Goal: Task Accomplishment & Management: Manage account settings

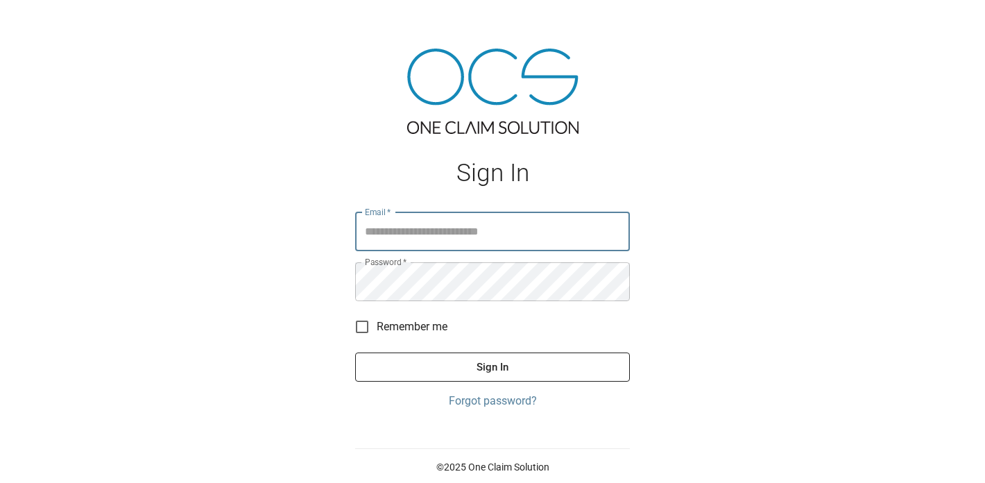
type input "**********"
click at [476, 365] on button "Sign In" at bounding box center [492, 366] width 275 height 29
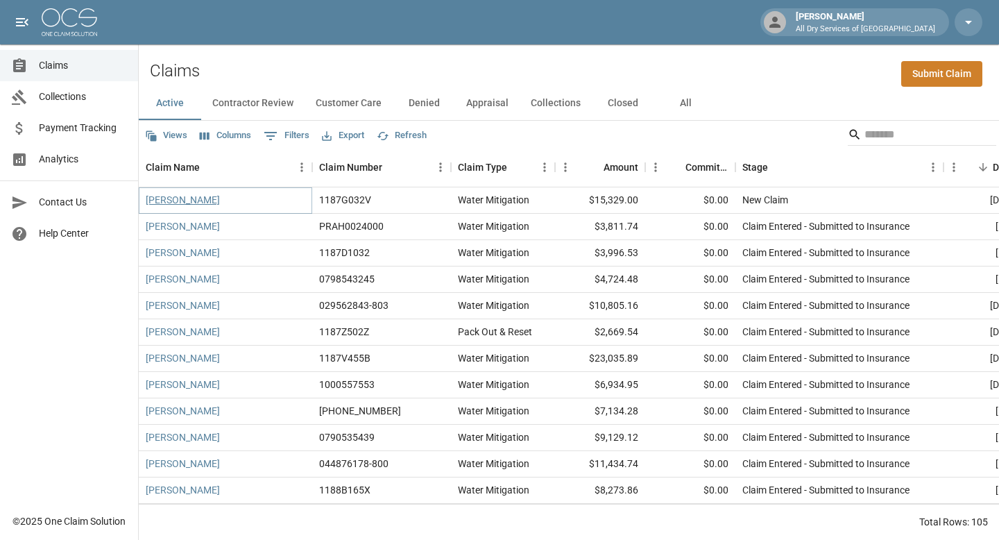
click at [168, 199] on link "[PERSON_NAME]" at bounding box center [183, 200] width 74 height 14
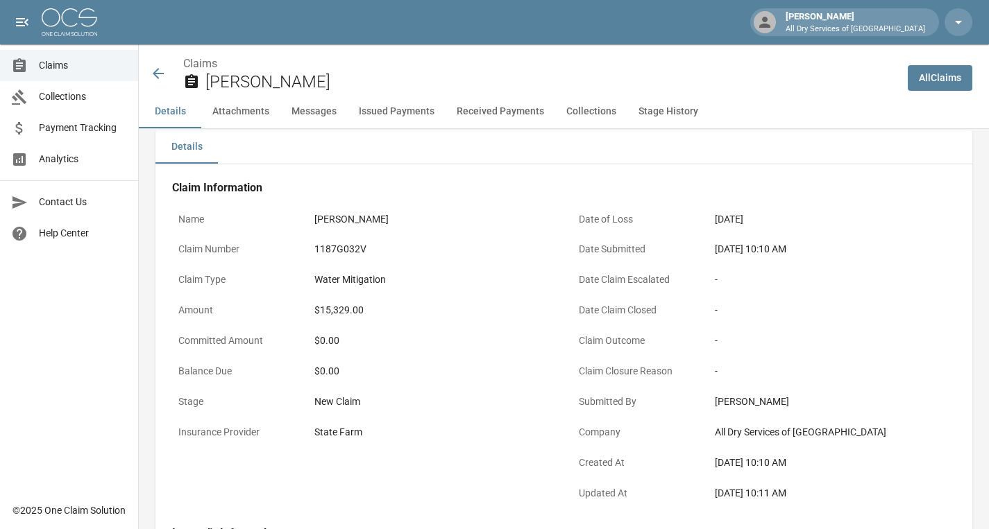
scroll to position [8, 0]
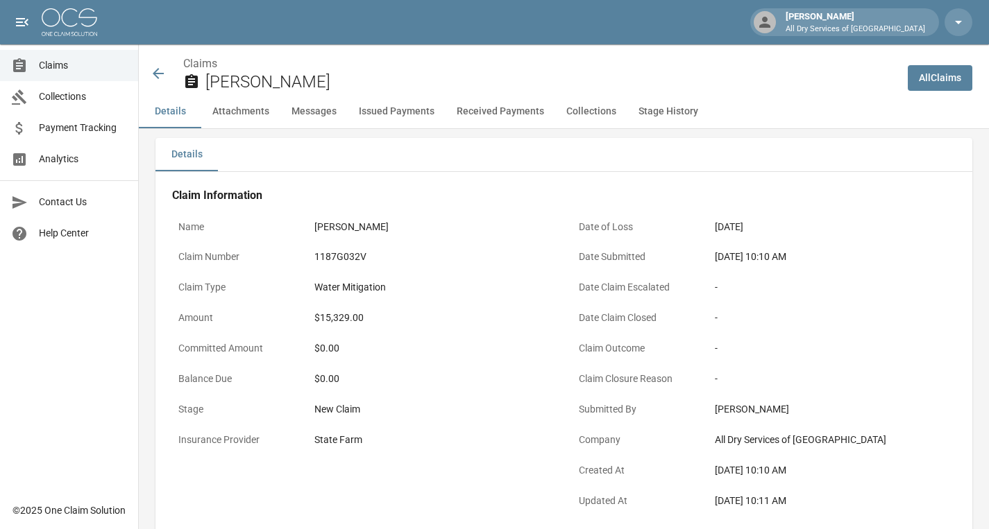
click at [165, 72] on icon at bounding box center [158, 73] width 17 height 17
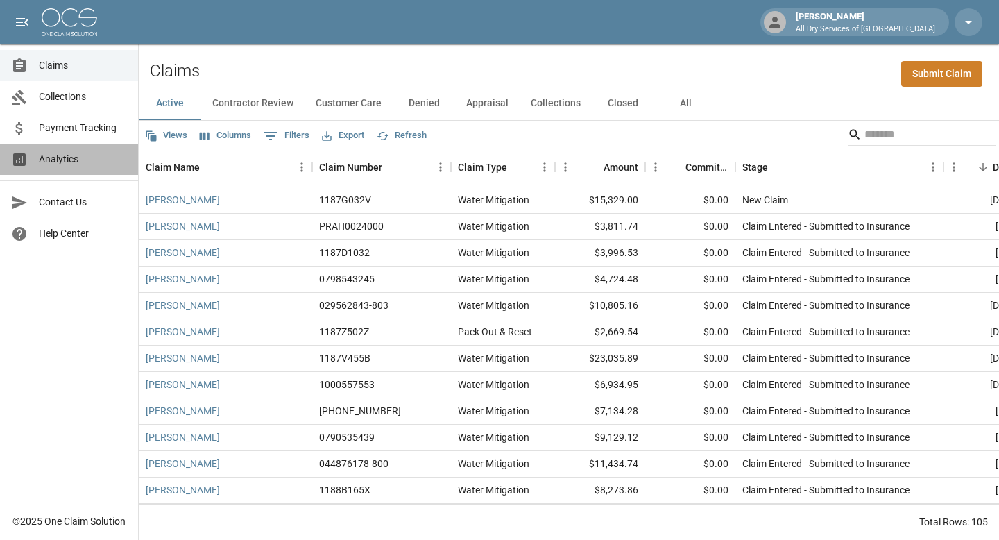
click at [57, 157] on span "Analytics" at bounding box center [83, 159] width 88 height 15
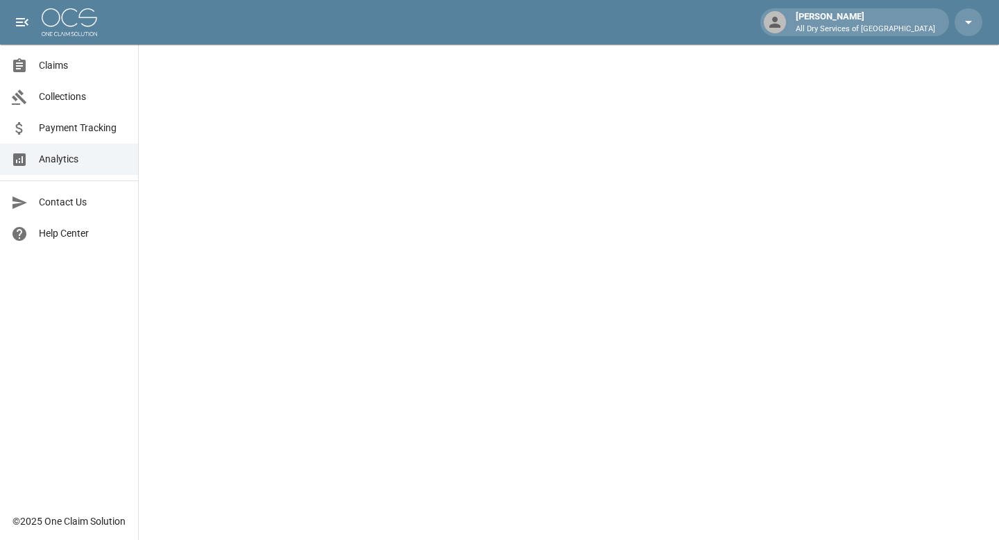
click at [70, 62] on span "Claims" at bounding box center [83, 65] width 88 height 15
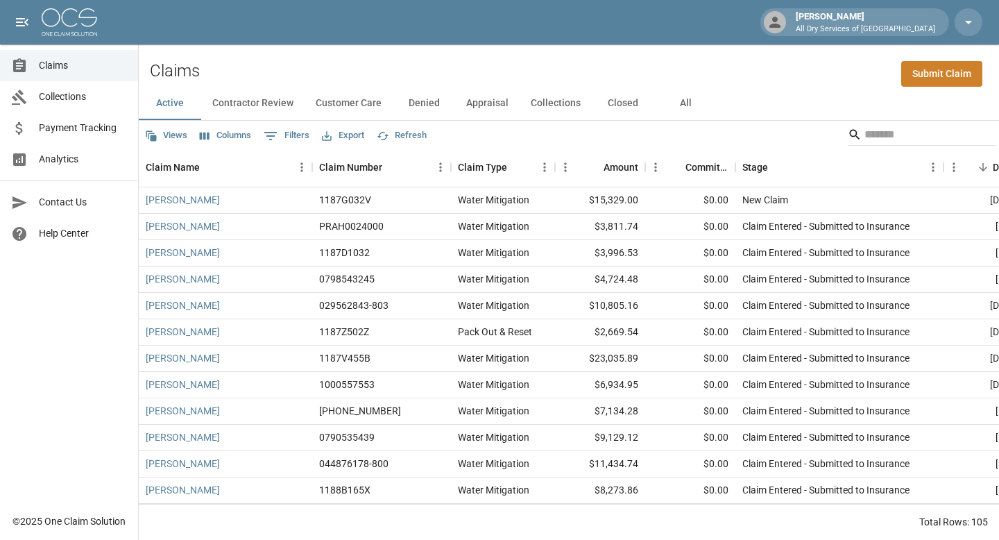
click at [60, 160] on span "Analytics" at bounding box center [83, 159] width 88 height 15
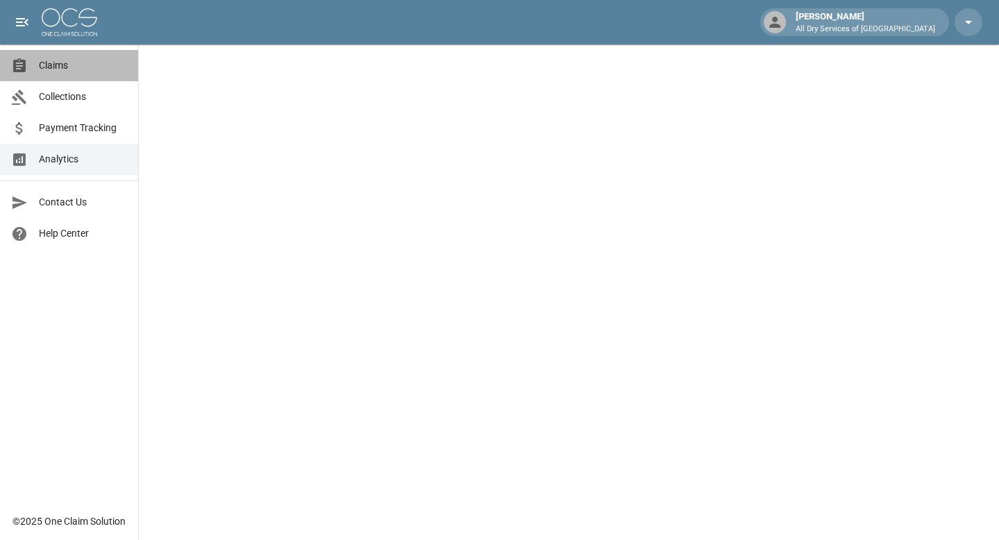
click at [76, 68] on span "Claims" at bounding box center [83, 65] width 88 height 15
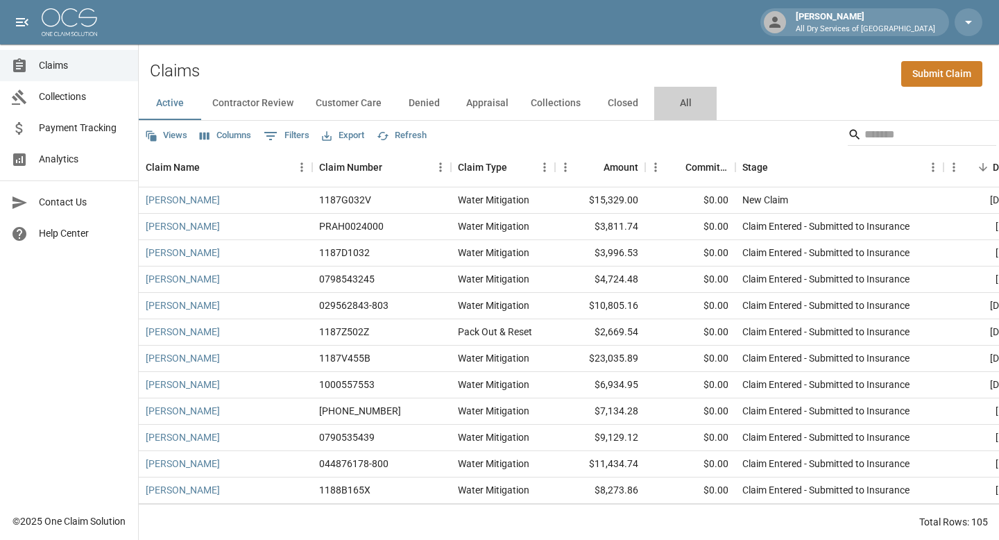
click at [699, 106] on button "All" at bounding box center [685, 103] width 62 height 33
click at [624, 113] on button "Closed" at bounding box center [623, 103] width 62 height 33
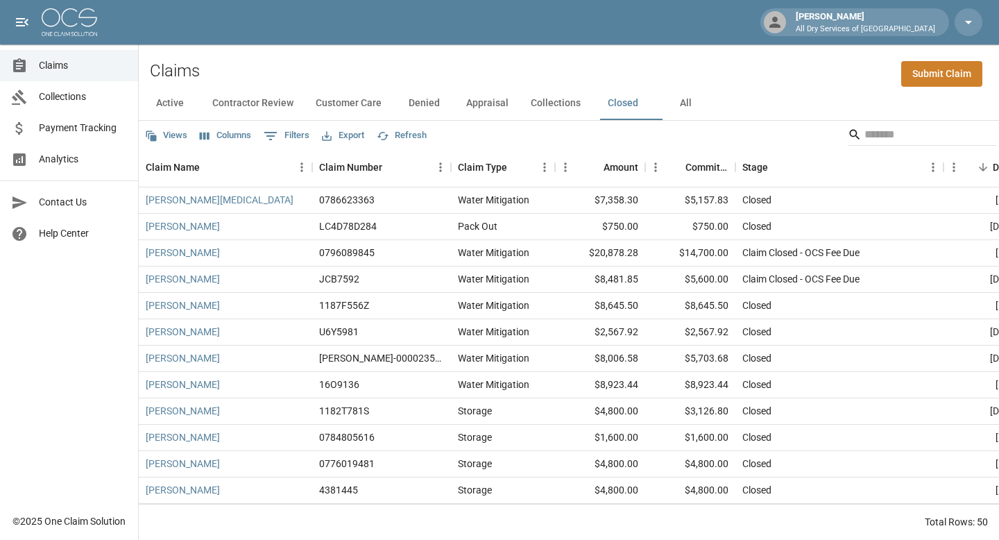
click at [76, 144] on link "Analytics" at bounding box center [69, 159] width 138 height 31
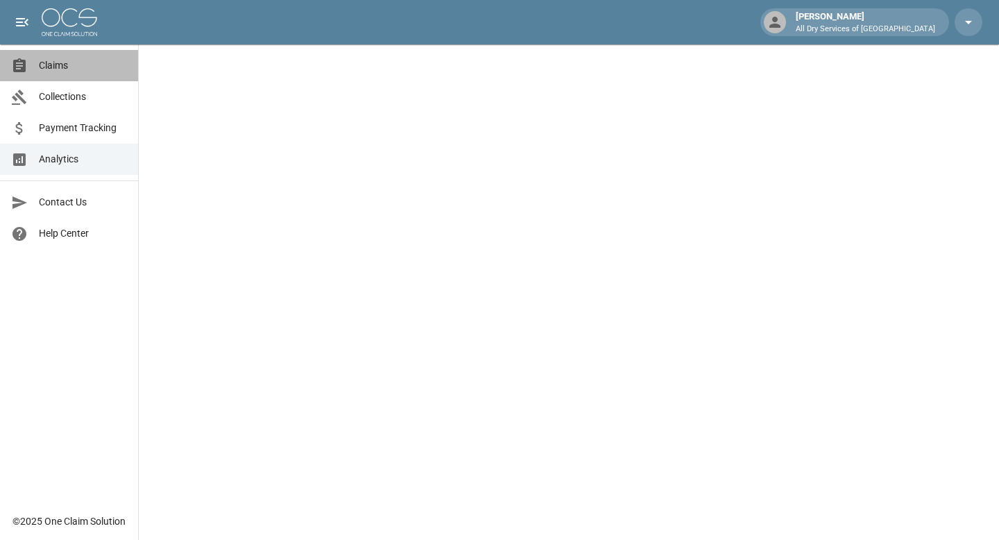
click at [62, 60] on span "Claims" at bounding box center [83, 65] width 88 height 15
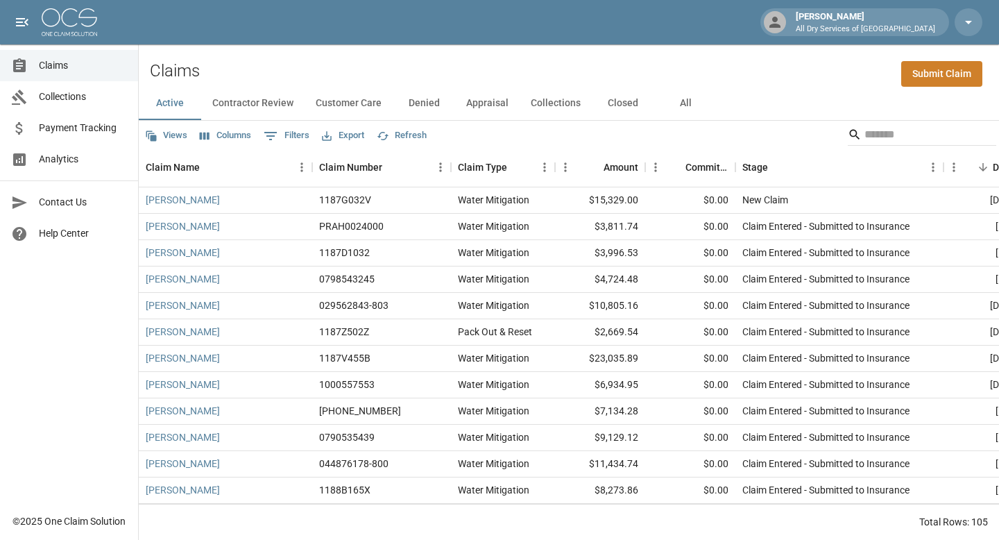
click at [77, 94] on span "Collections" at bounding box center [83, 96] width 88 height 15
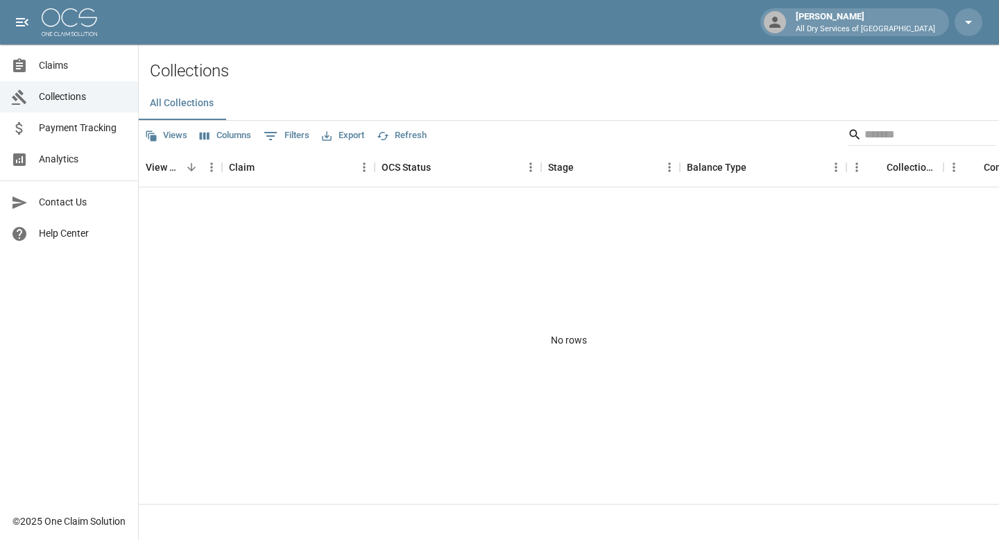
click at [64, 156] on span "Analytics" at bounding box center [83, 159] width 88 height 15
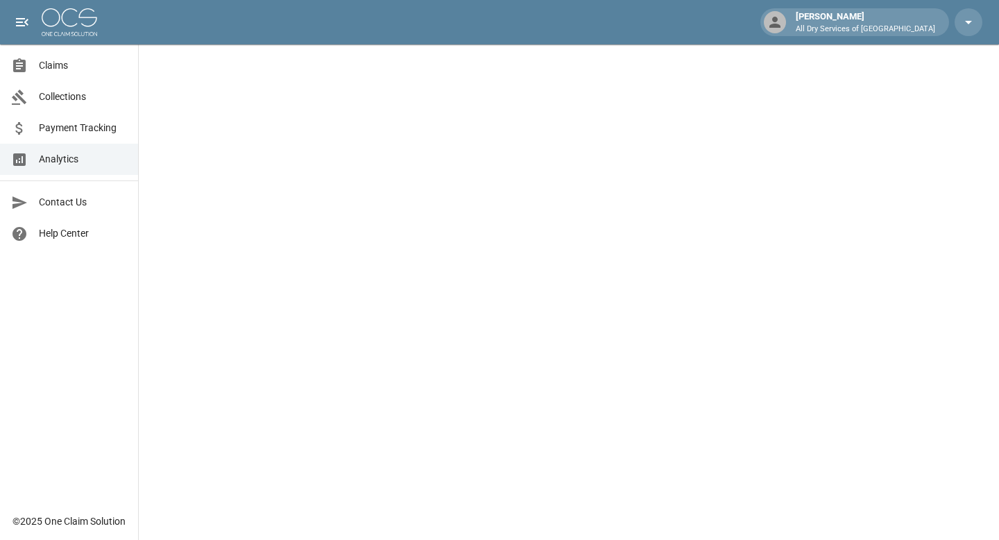
click at [65, 61] on span "Claims" at bounding box center [83, 65] width 88 height 15
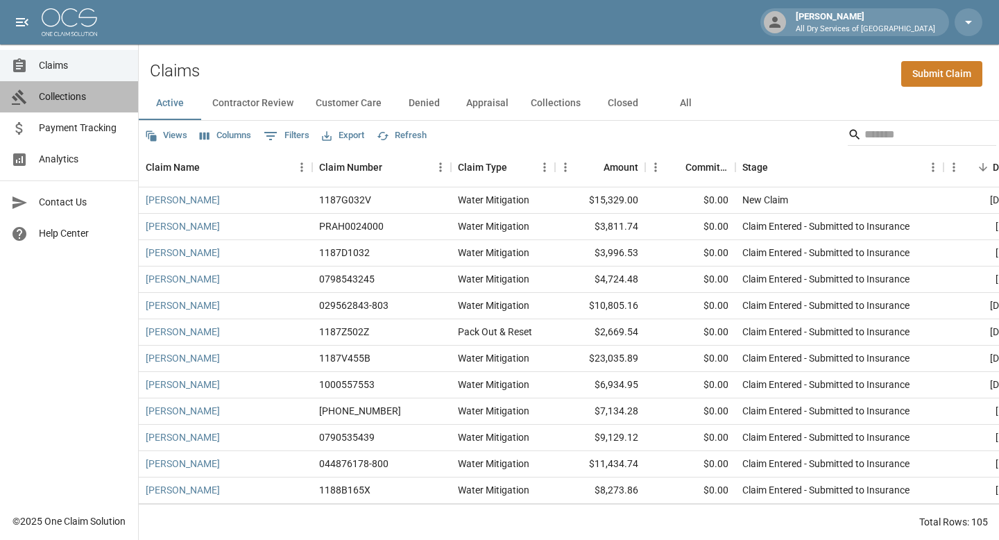
click at [43, 96] on span "Collections" at bounding box center [83, 96] width 88 height 15
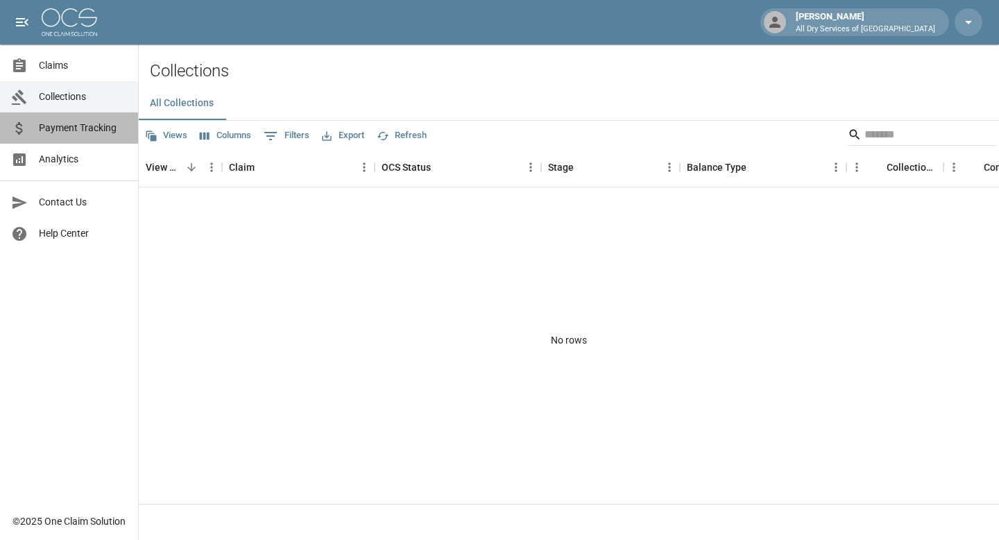
click at [41, 129] on span "Payment Tracking" at bounding box center [83, 128] width 88 height 15
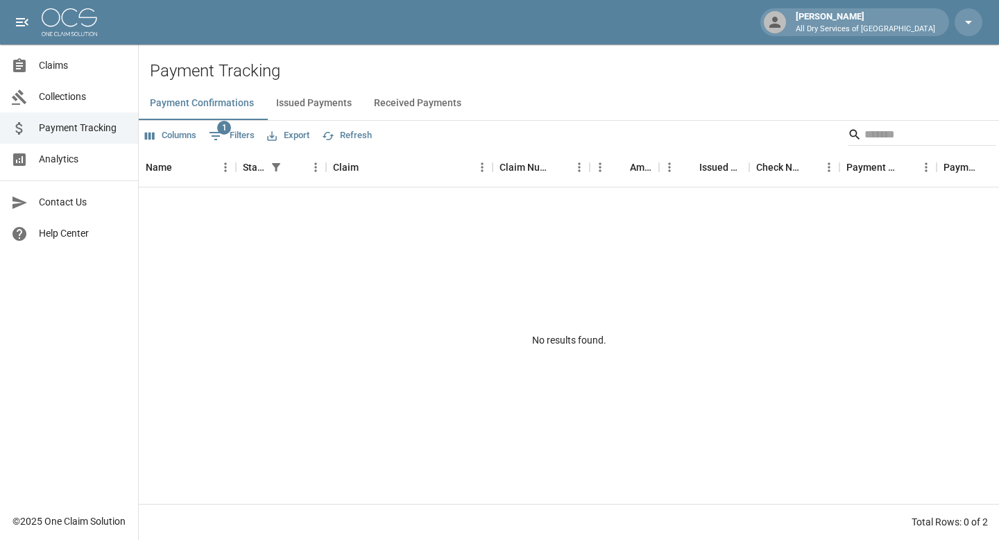
click at [60, 148] on link "Analytics" at bounding box center [69, 159] width 138 height 31
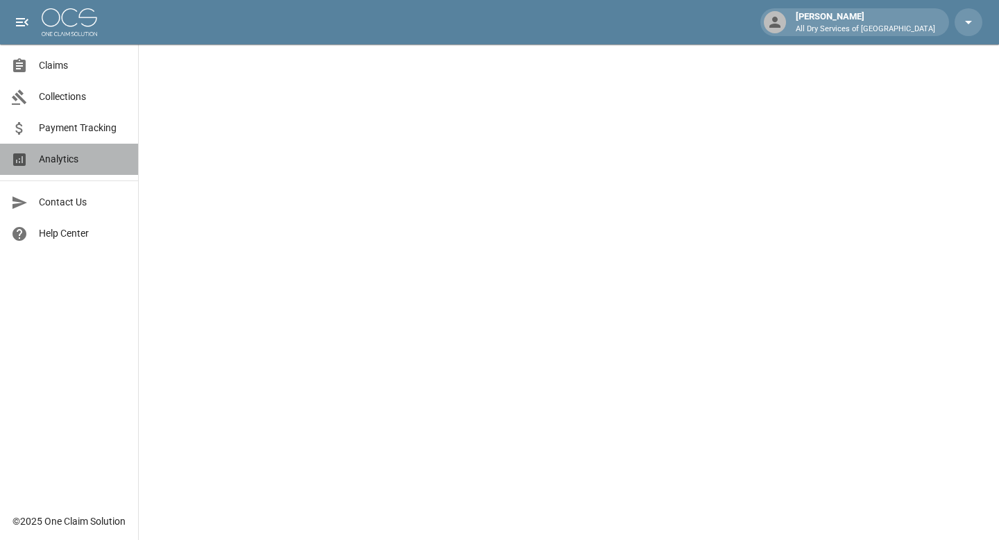
click at [88, 157] on span "Analytics" at bounding box center [83, 159] width 88 height 15
click at [48, 156] on span "Analytics" at bounding box center [83, 159] width 88 height 15
click at [76, 158] on span "Analytics" at bounding box center [83, 159] width 88 height 15
click at [79, 161] on span "Analytics" at bounding box center [83, 159] width 88 height 15
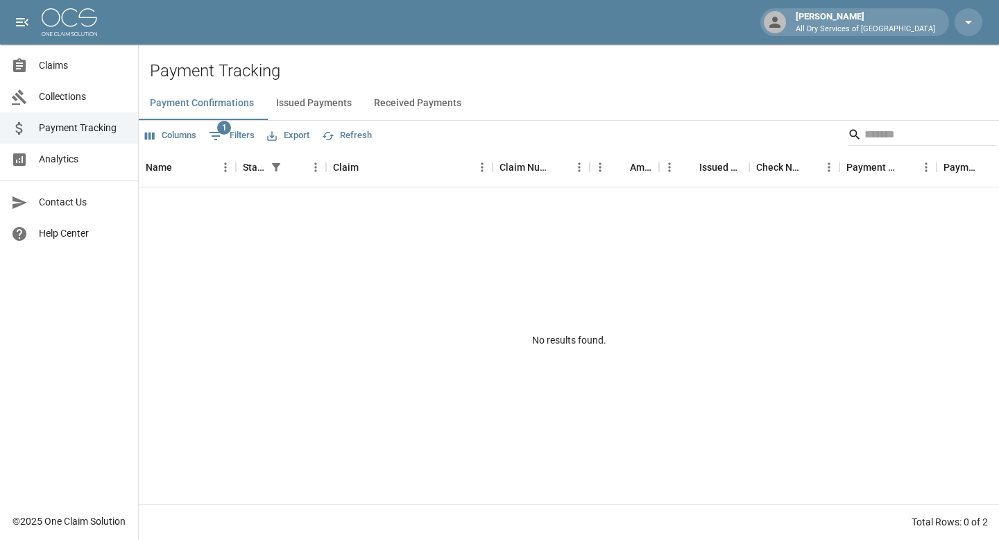
click at [78, 57] on link "Claims" at bounding box center [69, 65] width 138 height 31
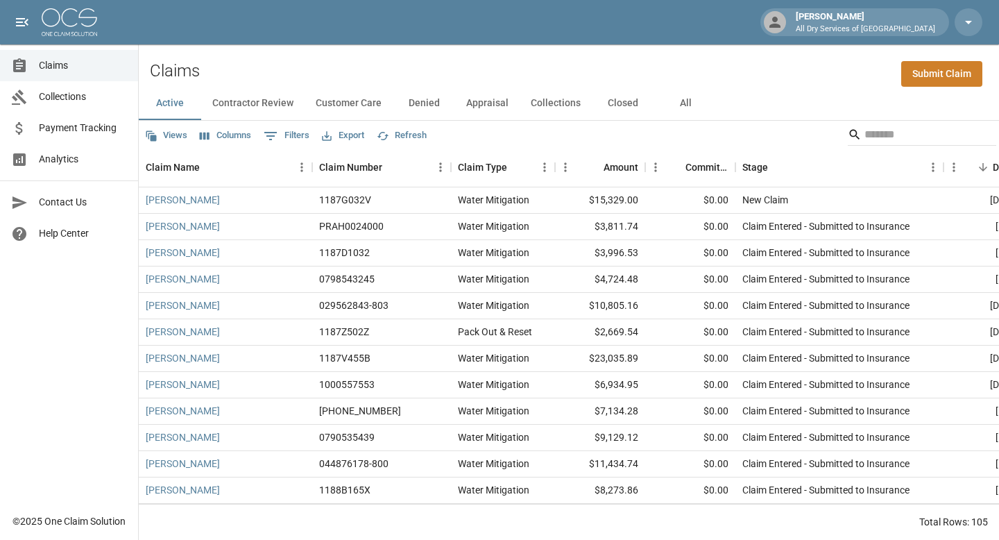
click at [275, 0] on html "[PERSON_NAME] All Dry Services of [GEOGRAPHIC_DATA] Claims Collections Payment …" at bounding box center [499, 270] width 999 height 540
click at [68, 156] on span "Analytics" at bounding box center [83, 159] width 88 height 15
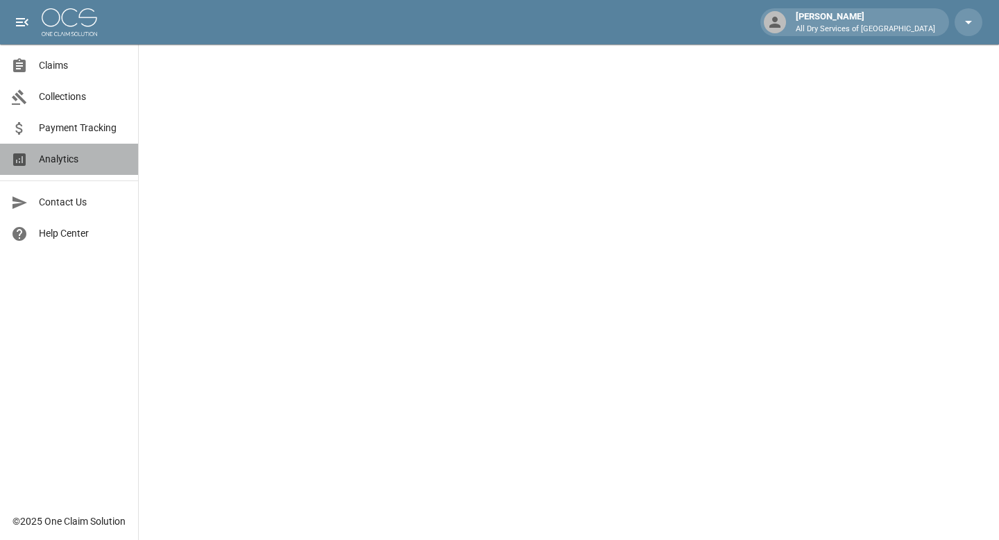
click at [75, 164] on span "Analytics" at bounding box center [83, 159] width 88 height 15
click at [96, 96] on span "Collections" at bounding box center [83, 96] width 88 height 15
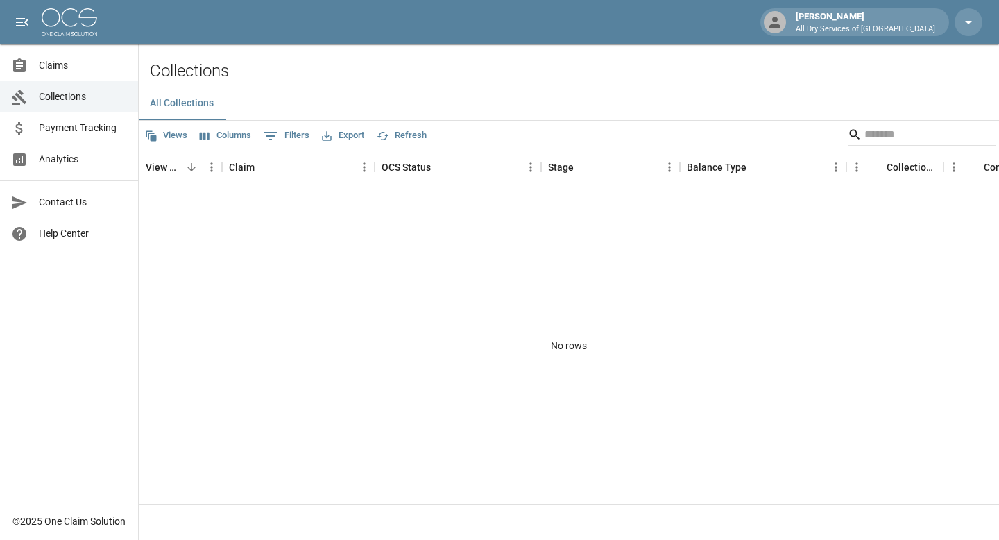
click at [67, 152] on span "Analytics" at bounding box center [83, 159] width 88 height 15
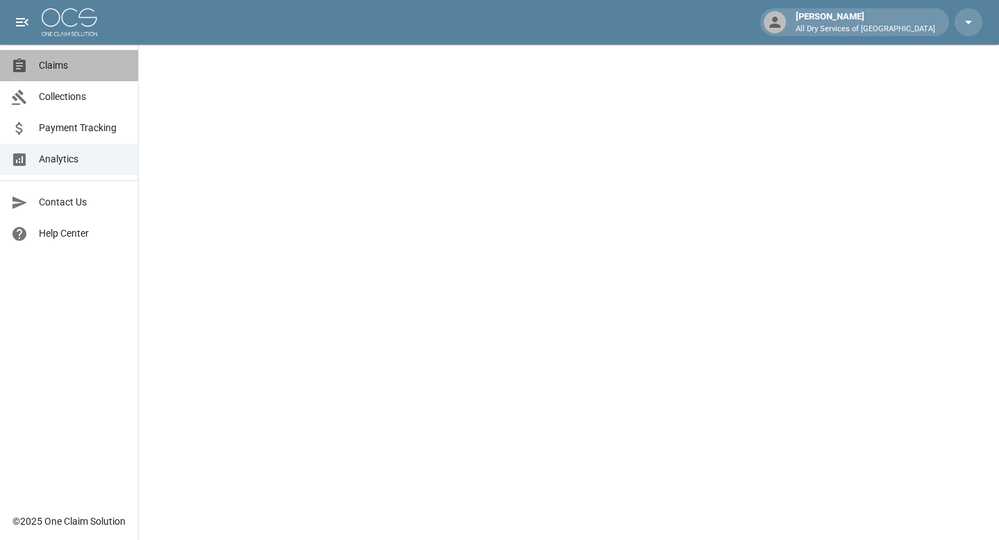
click at [60, 65] on span "Claims" at bounding box center [83, 65] width 88 height 15
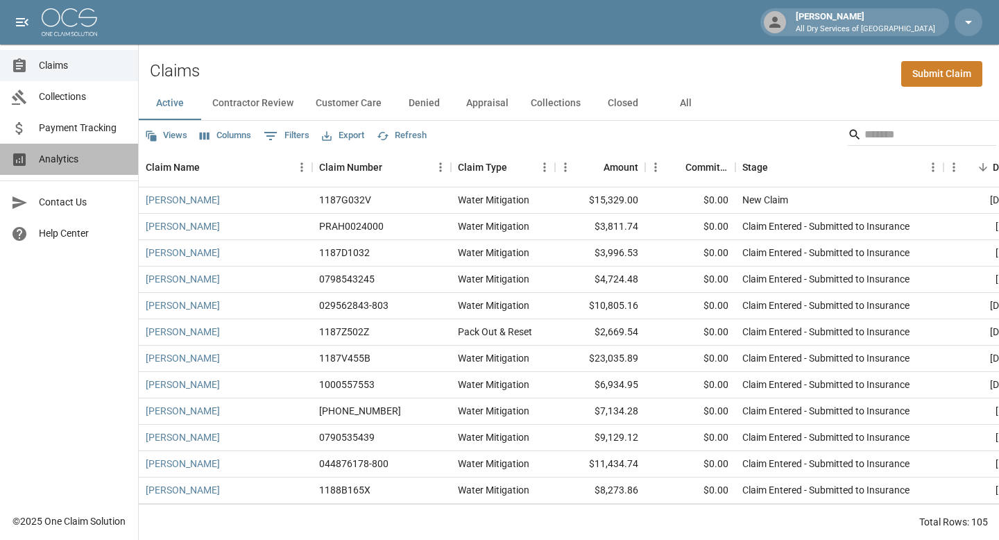
click at [59, 159] on span "Analytics" at bounding box center [83, 159] width 88 height 15
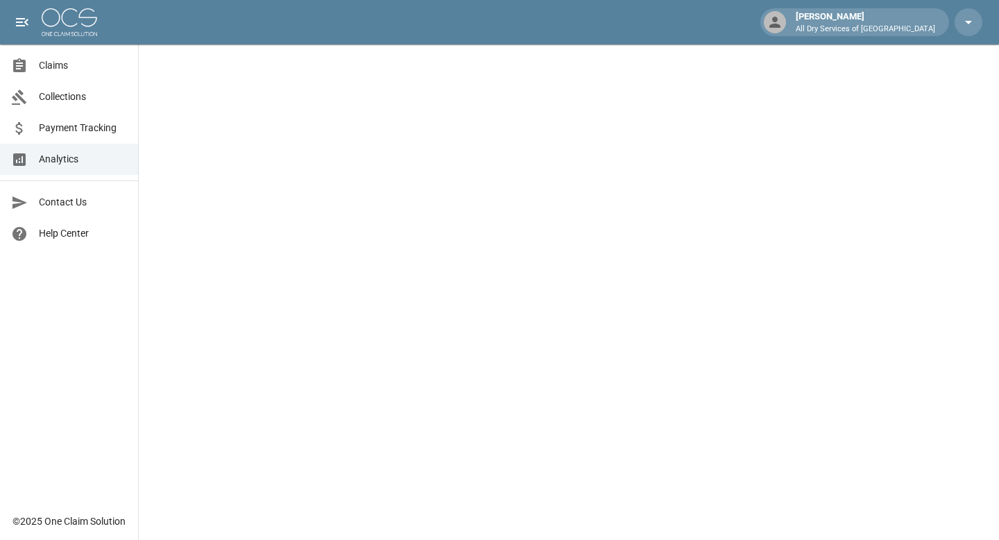
click at [44, 60] on span "Claims" at bounding box center [83, 65] width 88 height 15
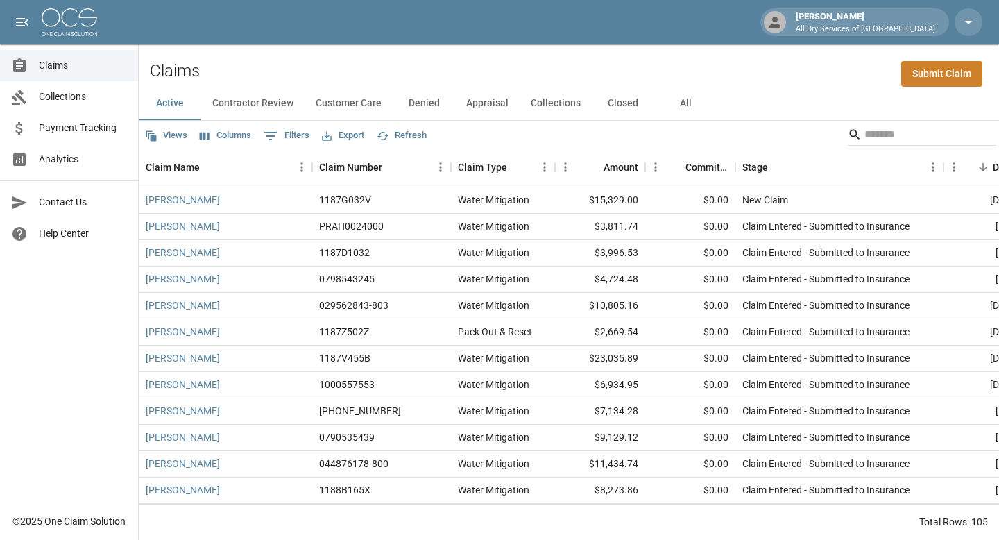
click at [76, 131] on span "Payment Tracking" at bounding box center [83, 128] width 88 height 15
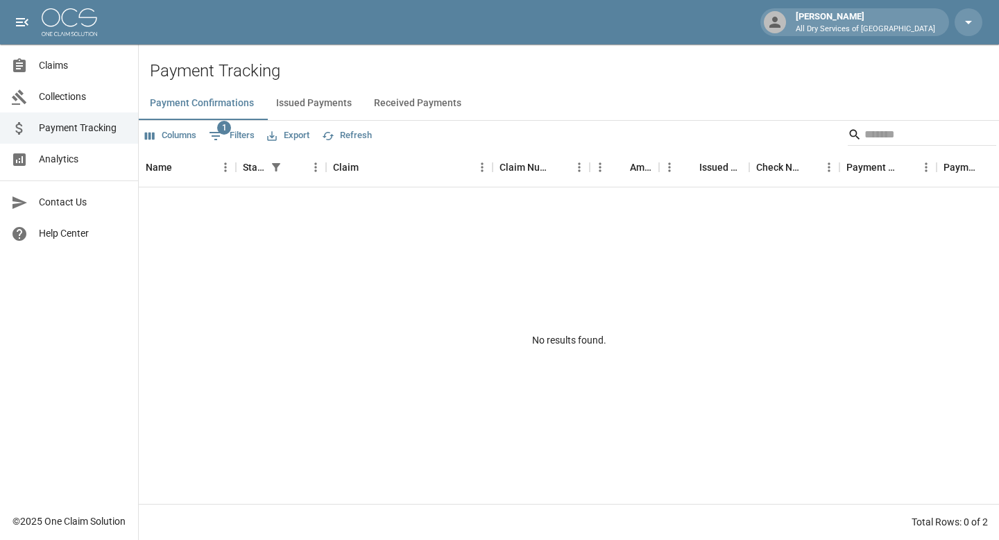
click at [83, 87] on link "Collections" at bounding box center [69, 96] width 138 height 31
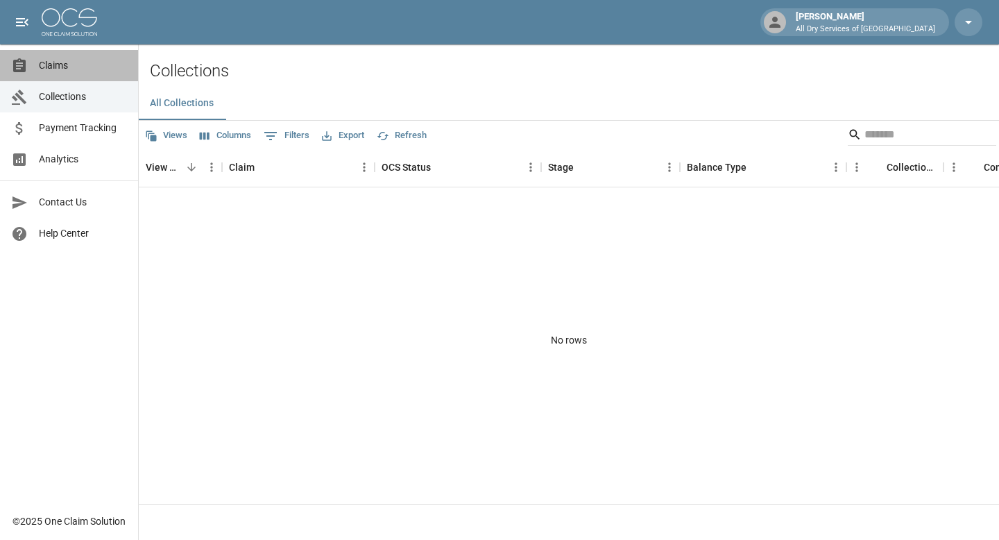
click at [96, 67] on span "Claims" at bounding box center [83, 65] width 88 height 15
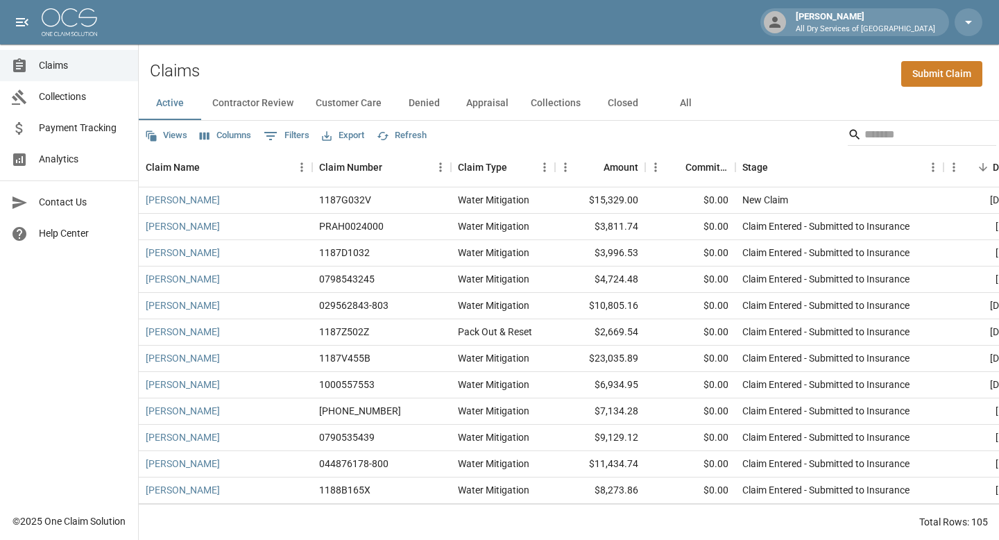
click at [635, 101] on button "Closed" at bounding box center [623, 103] width 62 height 33
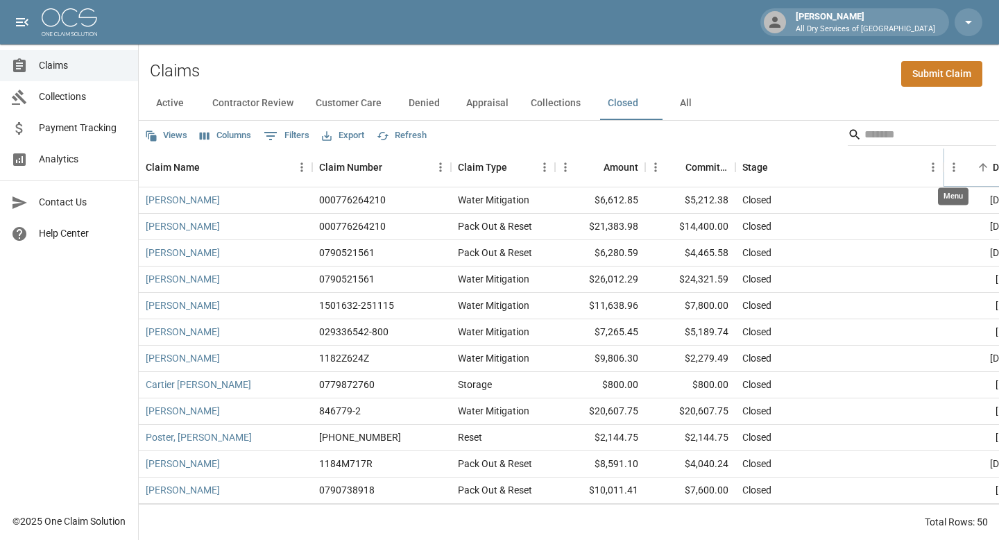
click at [953, 163] on icon "Menu" at bounding box center [954, 167] width 2 height 9
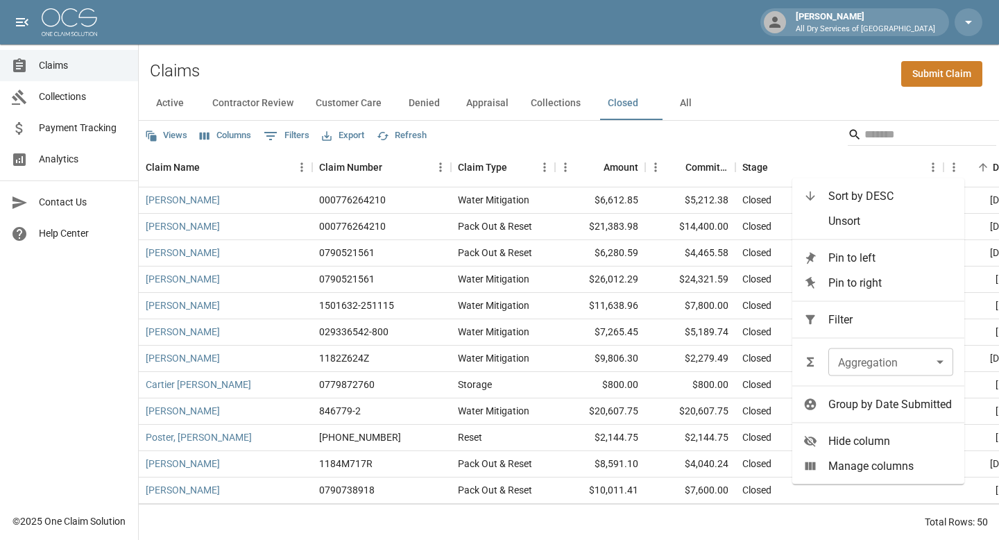
click at [785, 114] on div "Active Contractor Review Customer Care Denied Appraisal Collections Closed All" at bounding box center [569, 103] width 860 height 33
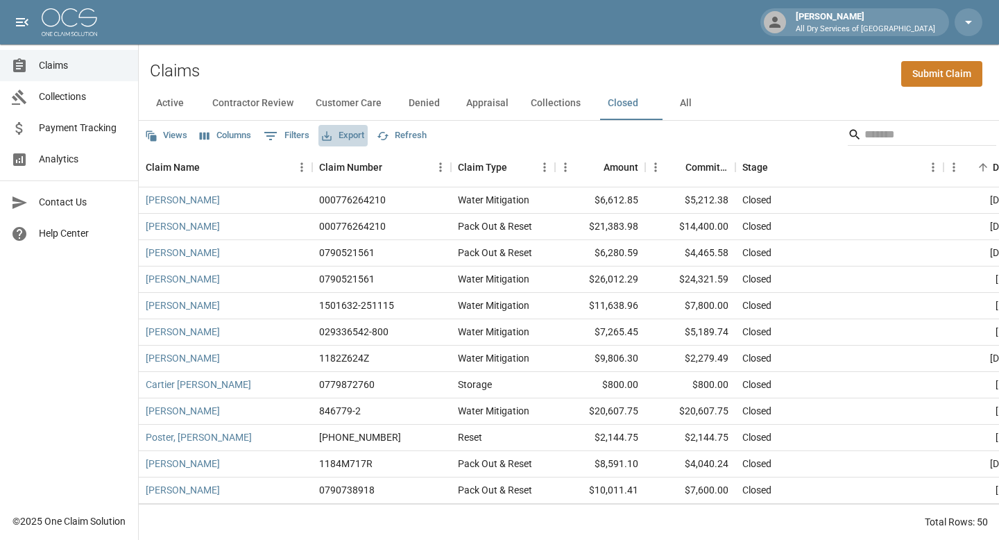
click at [355, 135] on button "Export" at bounding box center [342, 136] width 49 height 22
click at [363, 190] on li "Download as Excel" at bounding box center [382, 189] width 115 height 25
click at [62, 155] on span "Analytics" at bounding box center [83, 159] width 88 height 15
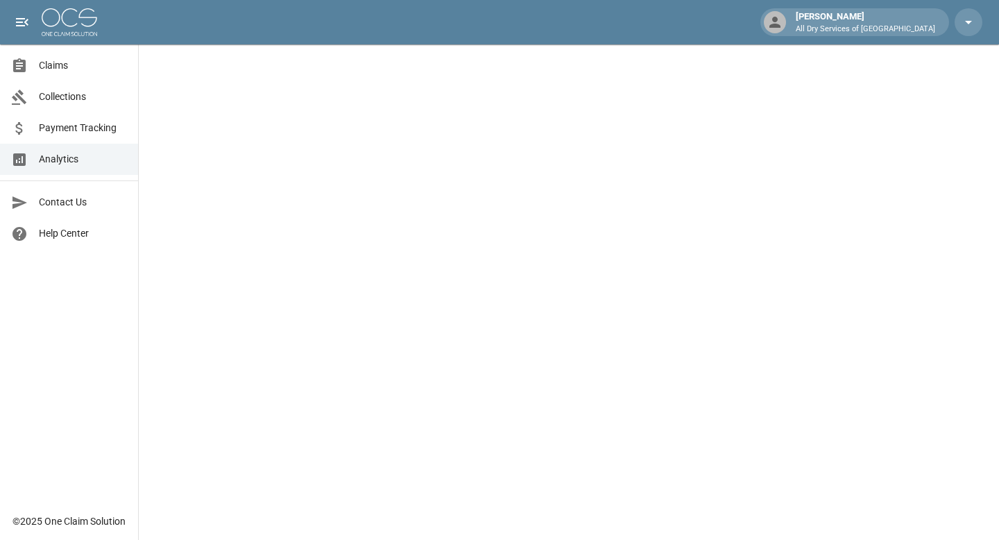
click at [82, 164] on span "Analytics" at bounding box center [83, 159] width 88 height 15
click at [83, 161] on span "Analytics" at bounding box center [83, 159] width 88 height 15
click at [82, 62] on span "Claims" at bounding box center [83, 65] width 88 height 15
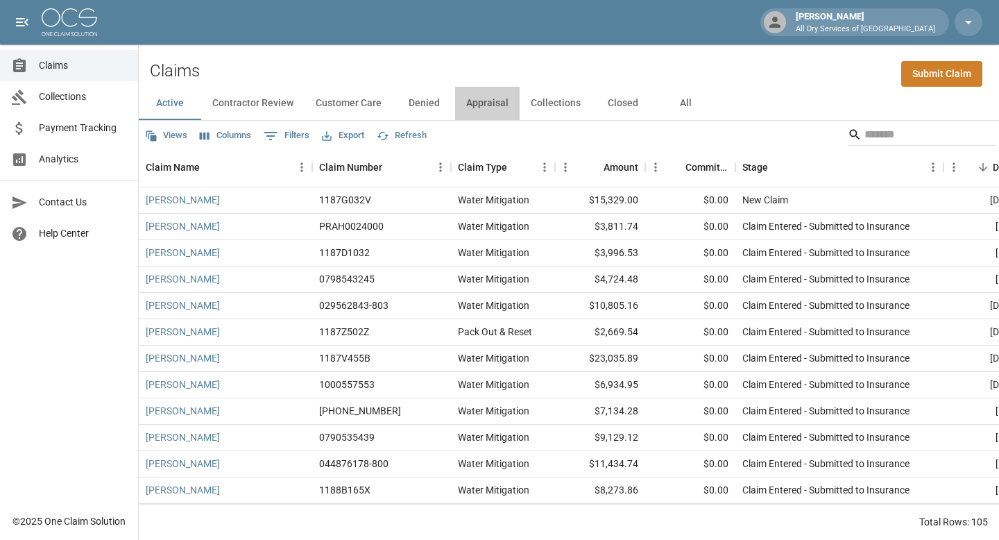
click at [508, 101] on button "Appraisal" at bounding box center [487, 103] width 65 height 33
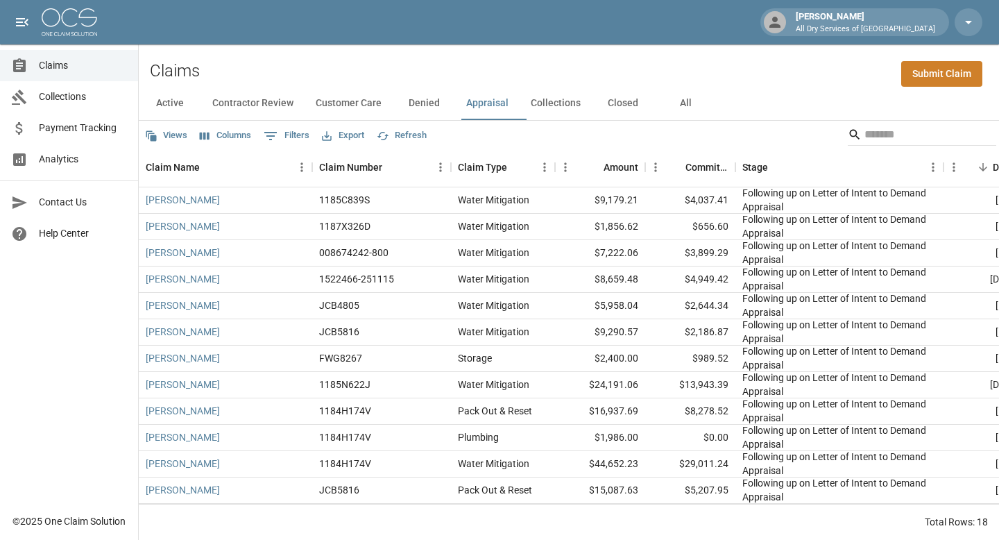
click at [638, 105] on button "Closed" at bounding box center [623, 103] width 62 height 33
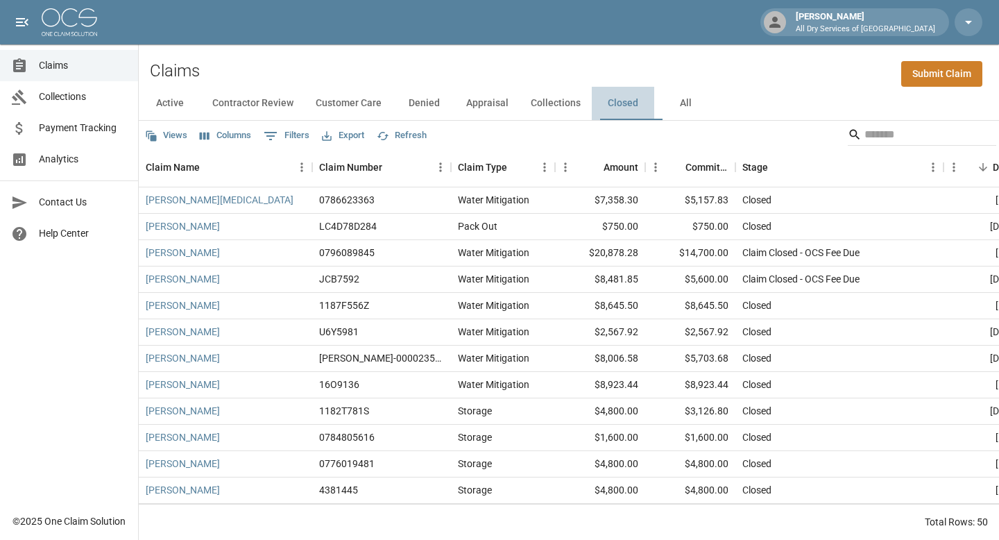
click at [633, 103] on button "Closed" at bounding box center [623, 103] width 62 height 33
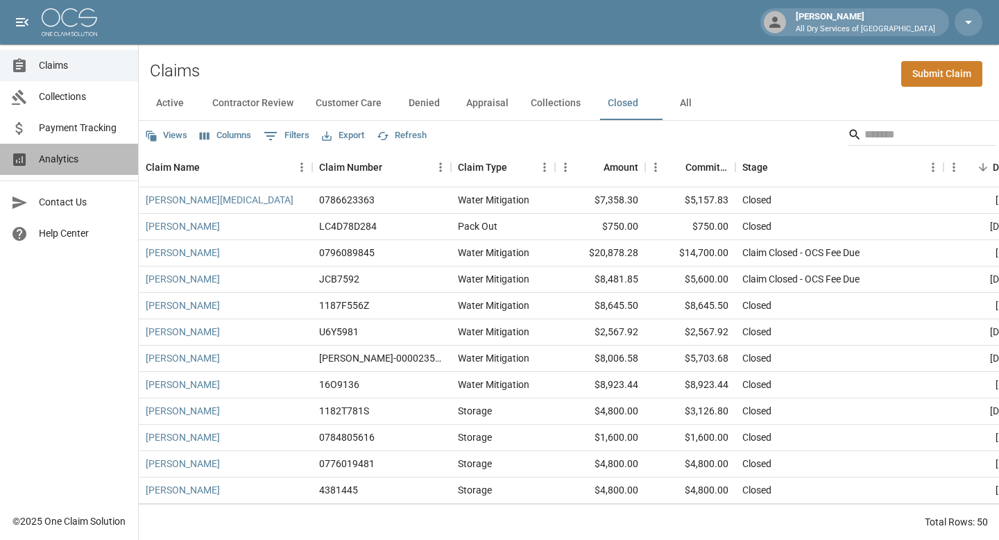
click at [81, 159] on span "Analytics" at bounding box center [83, 159] width 88 height 15
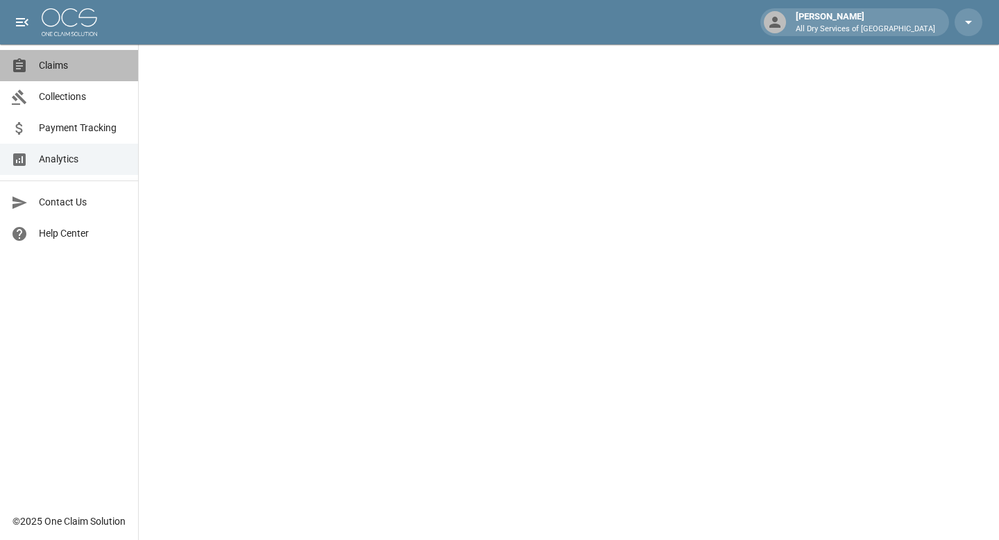
click at [49, 67] on span "Claims" at bounding box center [83, 65] width 88 height 15
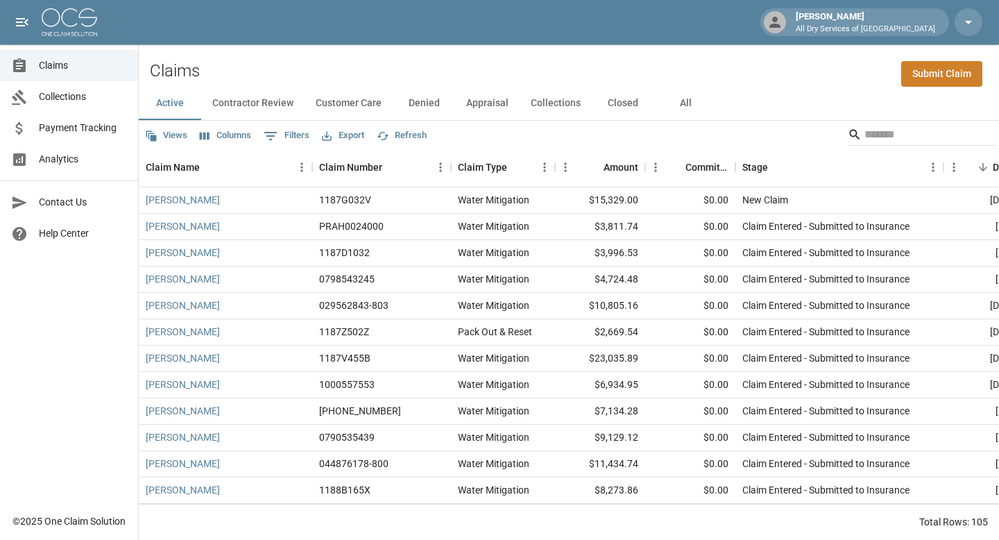
click at [622, 99] on button "Closed" at bounding box center [623, 103] width 62 height 33
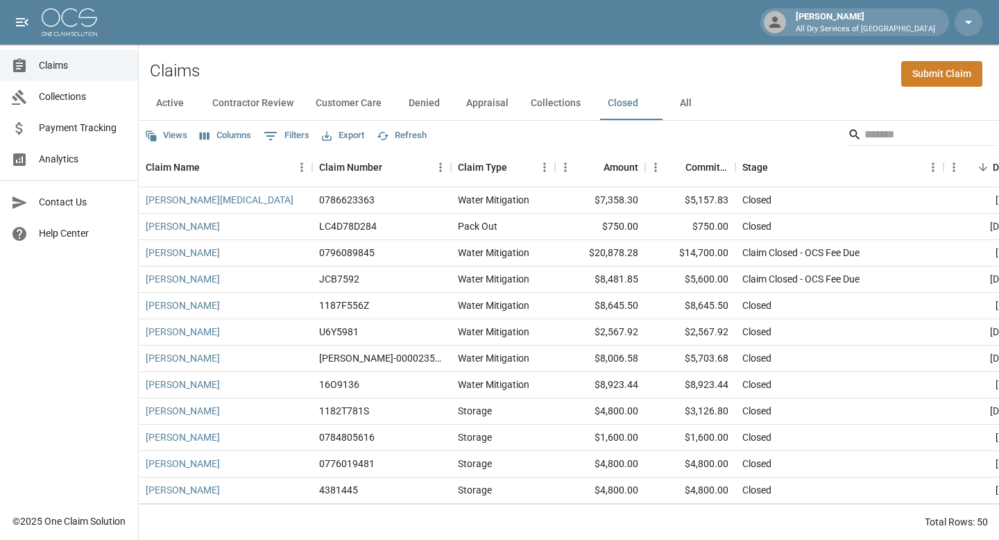
click at [357, 127] on button "Export" at bounding box center [342, 136] width 49 height 22
click at [567, 56] on div "Claims Submit Claim" at bounding box center [569, 65] width 860 height 42
click at [631, 105] on button "Closed" at bounding box center [623, 103] width 62 height 33
click at [333, 141] on icon "Export" at bounding box center [327, 136] width 12 height 12
click at [377, 194] on li "Download as Excel" at bounding box center [382, 189] width 115 height 25
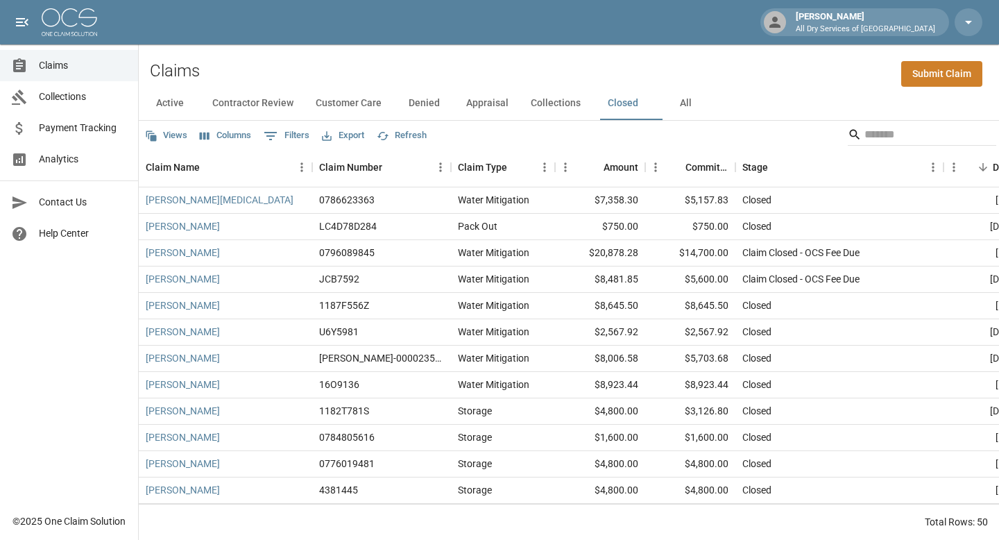
click at [112, 62] on span "Claims" at bounding box center [83, 65] width 88 height 15
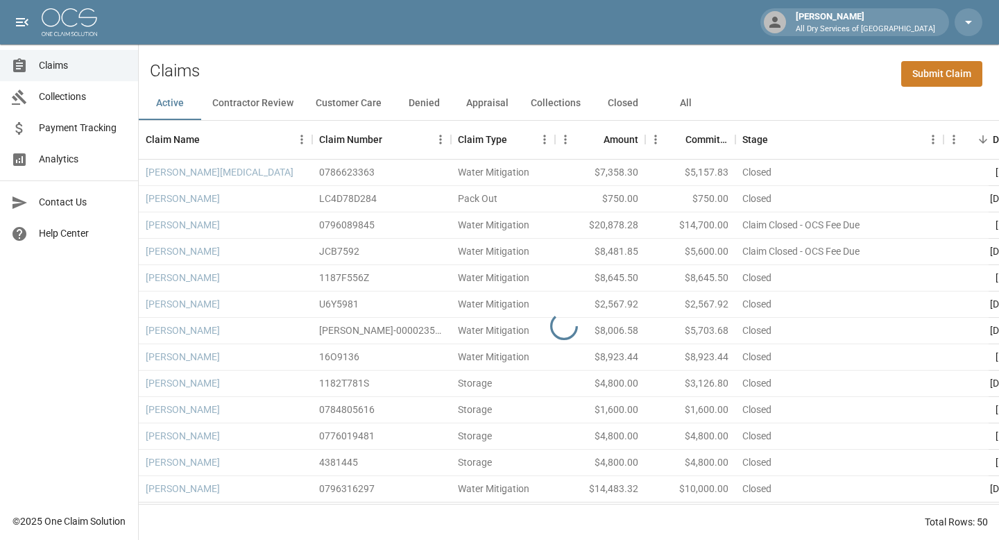
click at [637, 111] on button "Closed" at bounding box center [623, 103] width 62 height 33
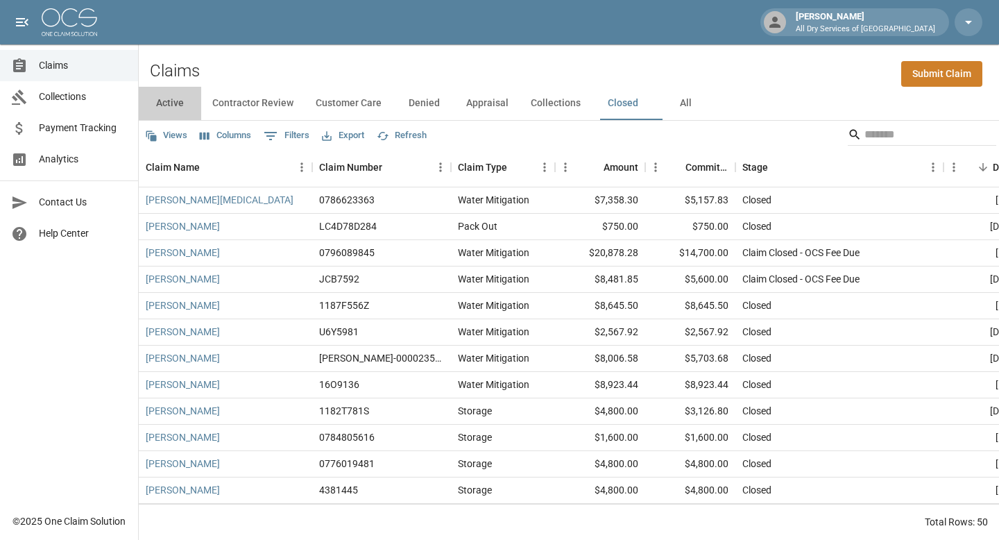
click at [187, 105] on button "Active" at bounding box center [170, 103] width 62 height 33
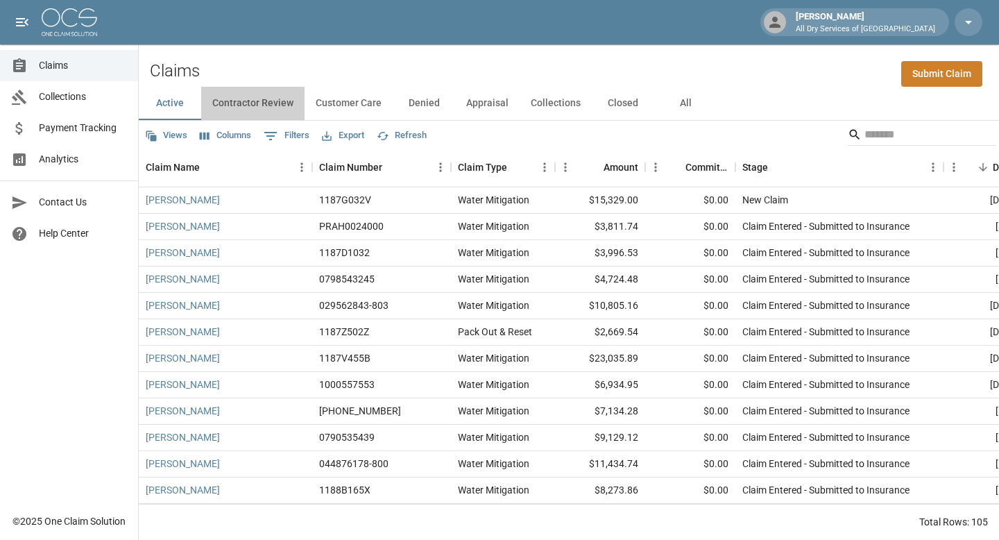
click at [232, 107] on button "Contractor Review" at bounding box center [252, 103] width 103 height 33
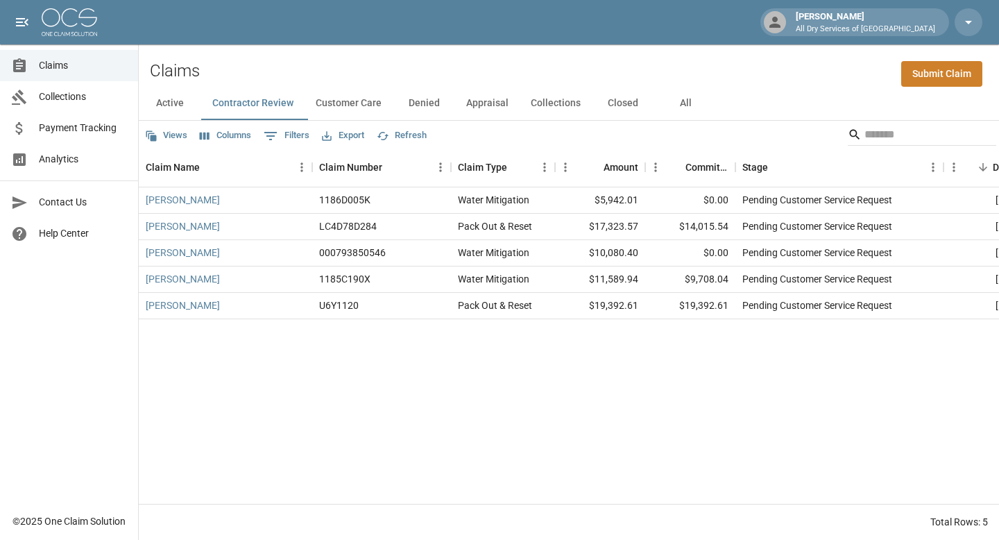
click at [355, 99] on button "Customer Care" at bounding box center [349, 103] width 88 height 33
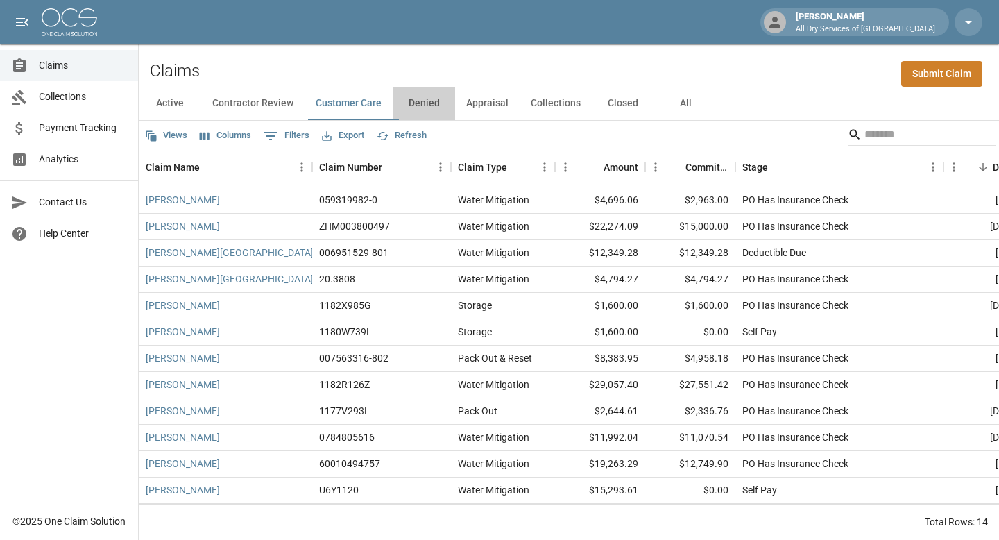
click at [429, 100] on button "Denied" at bounding box center [424, 103] width 62 height 33
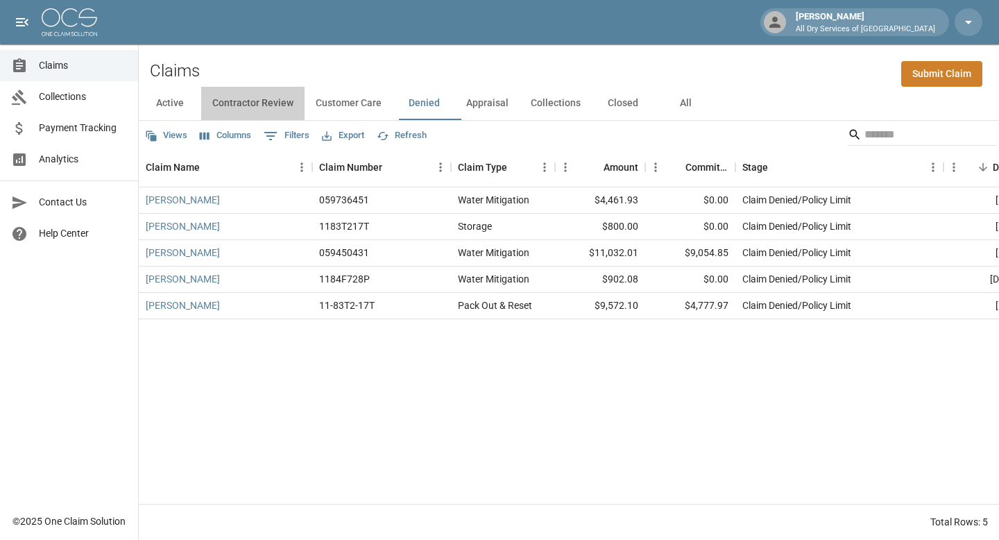
click at [268, 99] on button "Contractor Review" at bounding box center [252, 103] width 103 height 33
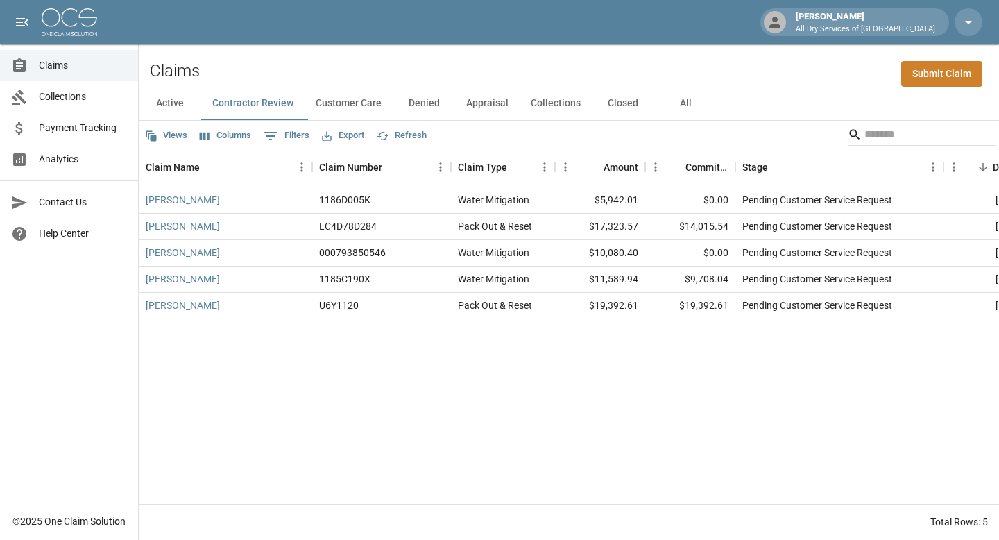
click at [634, 101] on button "Closed" at bounding box center [623, 103] width 62 height 33
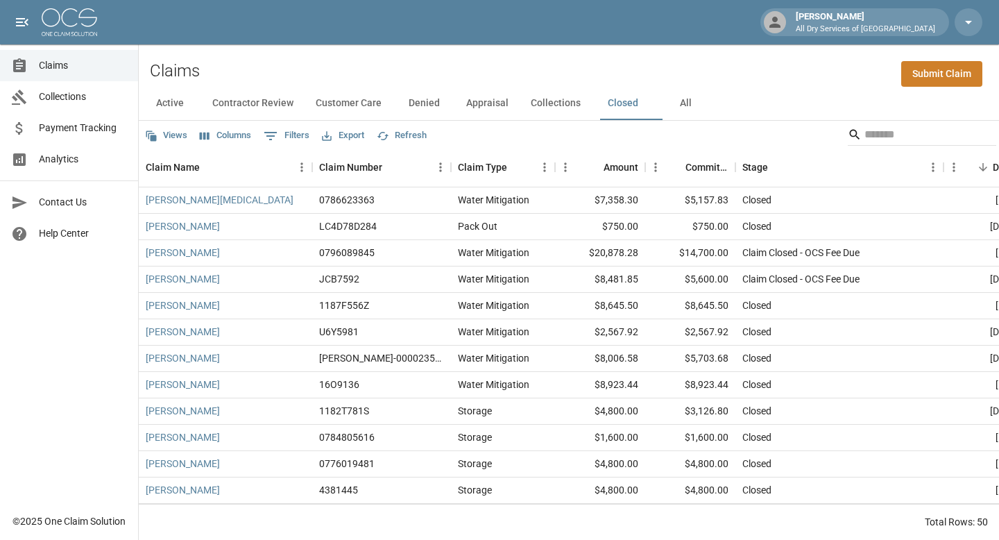
click at [476, 60] on div "Claims Submit Claim" at bounding box center [569, 65] width 860 height 42
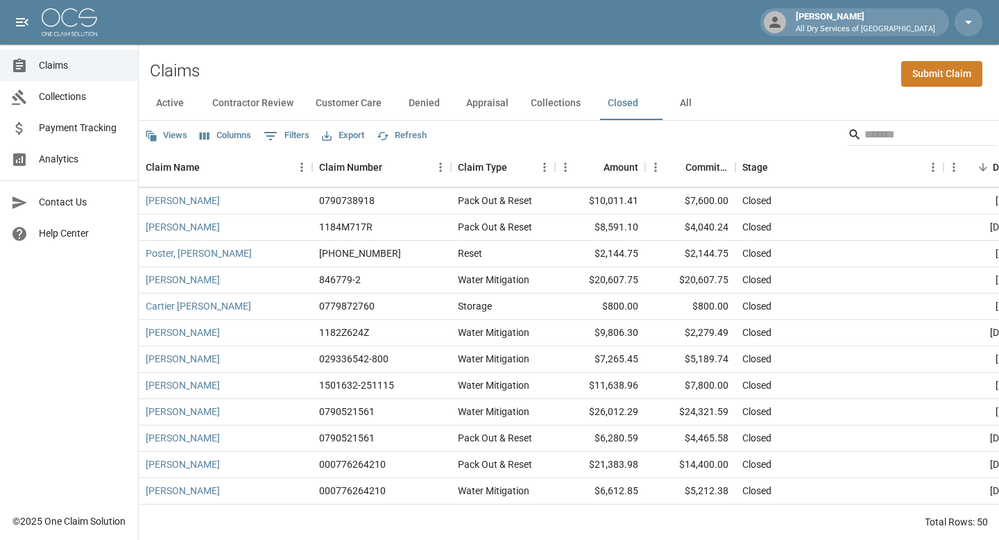
scroll to position [1012, 0]
click at [265, 107] on button "Contractor Review" at bounding box center [252, 103] width 103 height 33
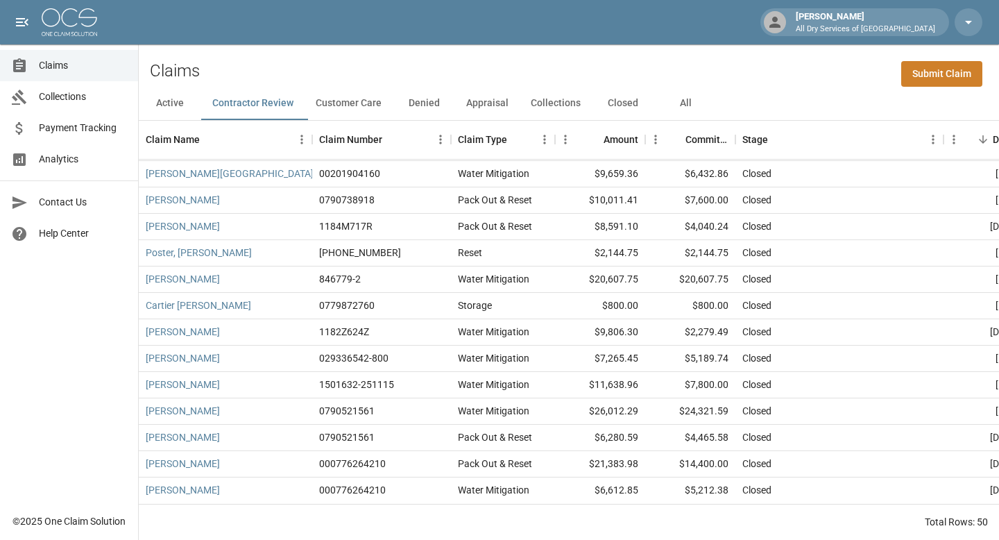
scroll to position [984, 0]
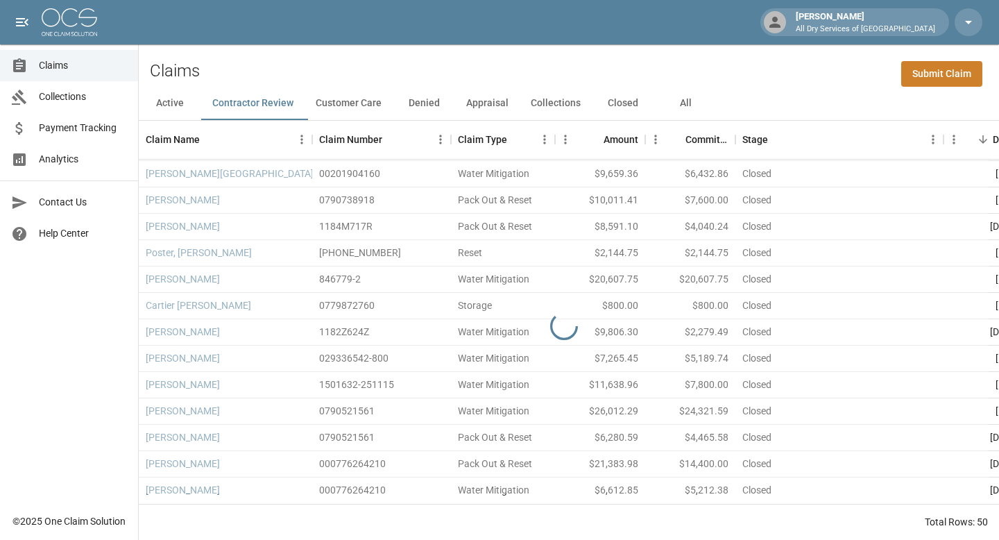
click at [283, 108] on button "Contractor Review" at bounding box center [252, 103] width 103 height 33
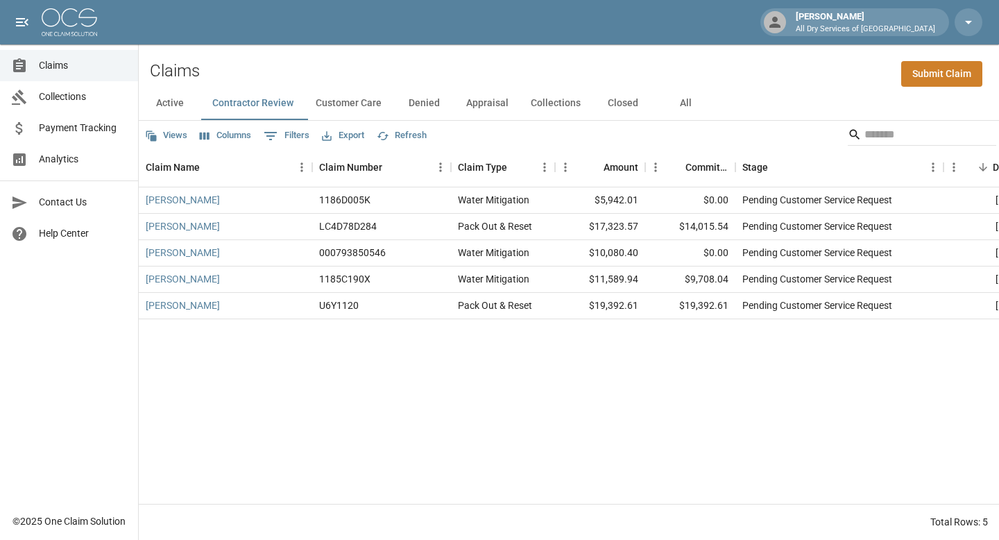
scroll to position [0, 0]
click at [373, 99] on button "Customer Care" at bounding box center [349, 103] width 88 height 33
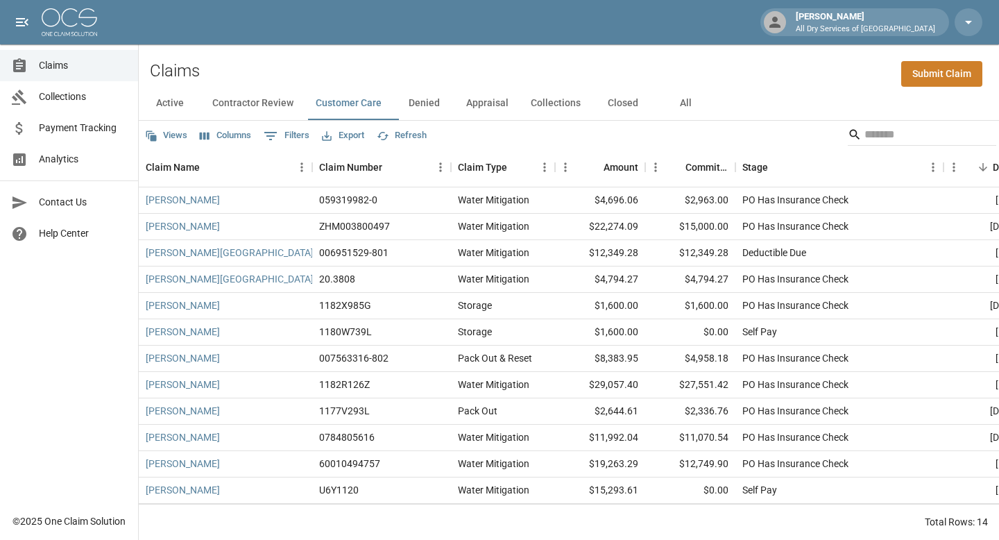
click at [624, 99] on button "Closed" at bounding box center [623, 103] width 62 height 33
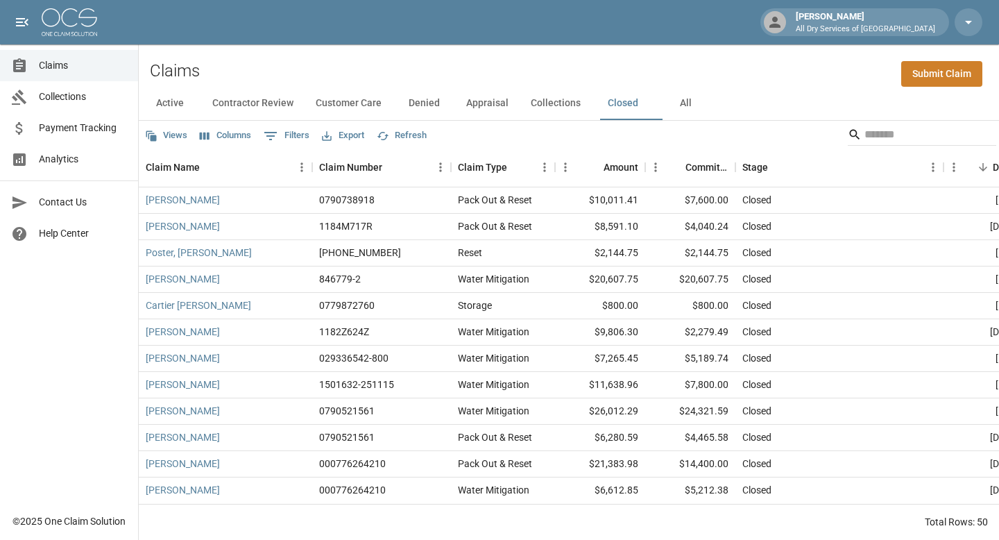
scroll to position [1012, 0]
click at [431, 102] on button "Denied" at bounding box center [424, 103] width 62 height 33
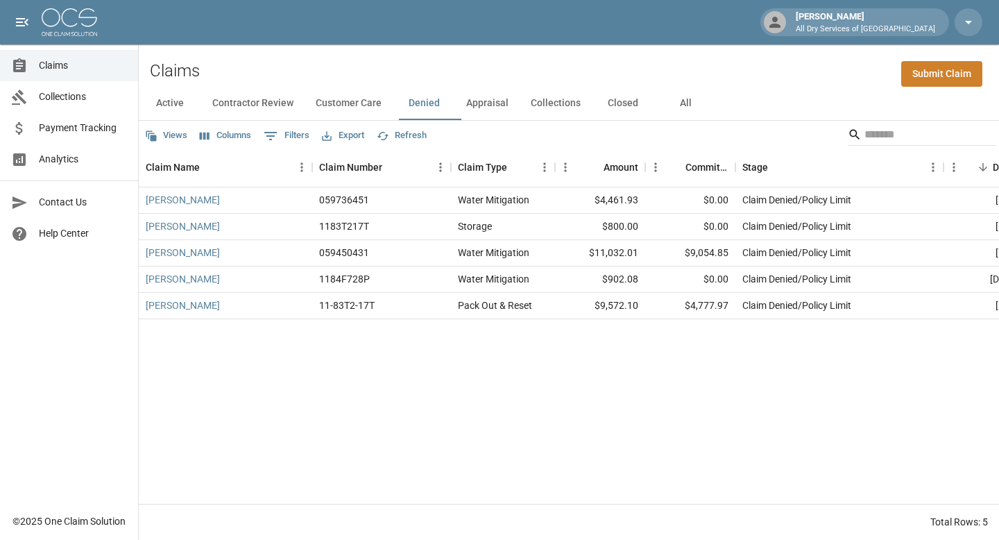
click at [60, 157] on span "Analytics" at bounding box center [83, 159] width 88 height 15
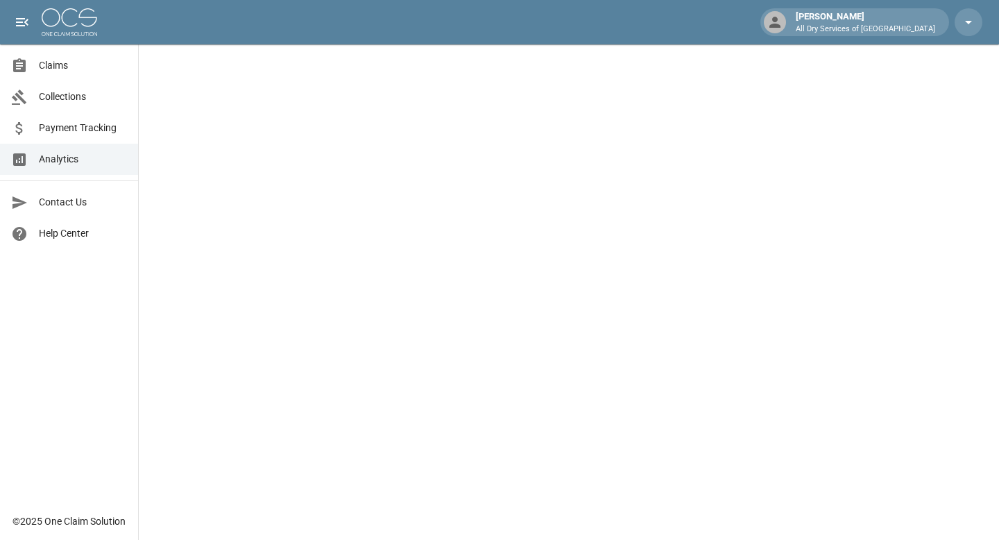
click at [49, 69] on span "Claims" at bounding box center [83, 65] width 88 height 15
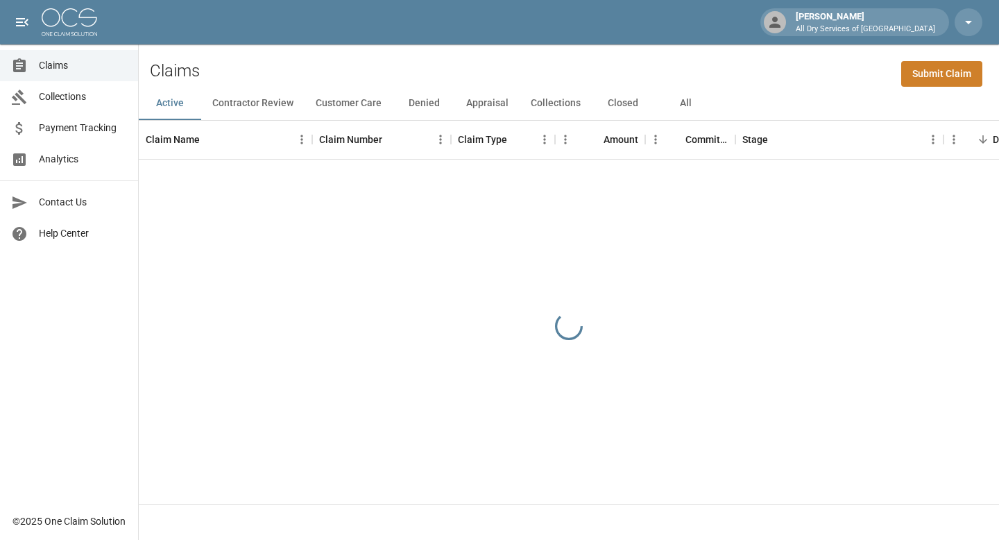
click at [617, 102] on button "Closed" at bounding box center [623, 103] width 62 height 33
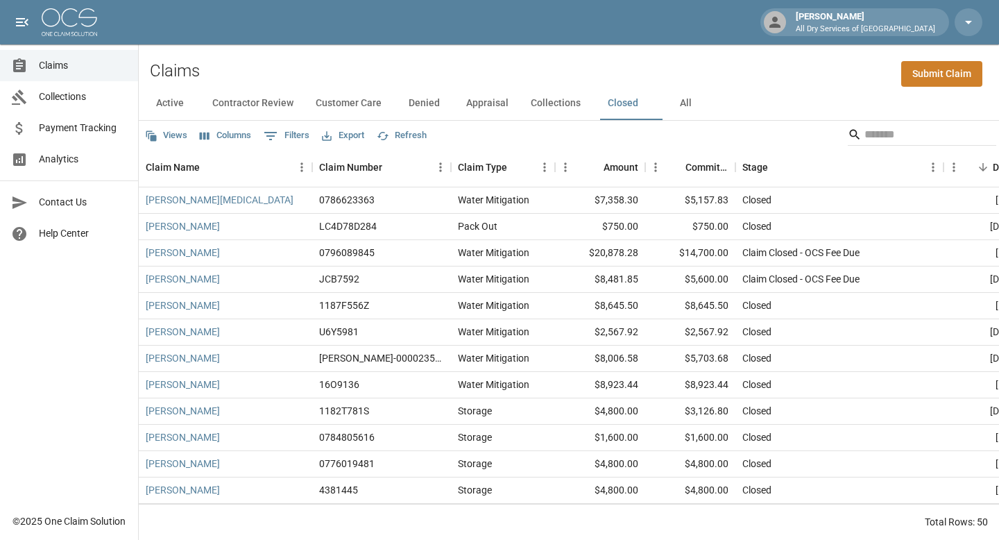
click at [495, 103] on button "Appraisal" at bounding box center [487, 103] width 65 height 33
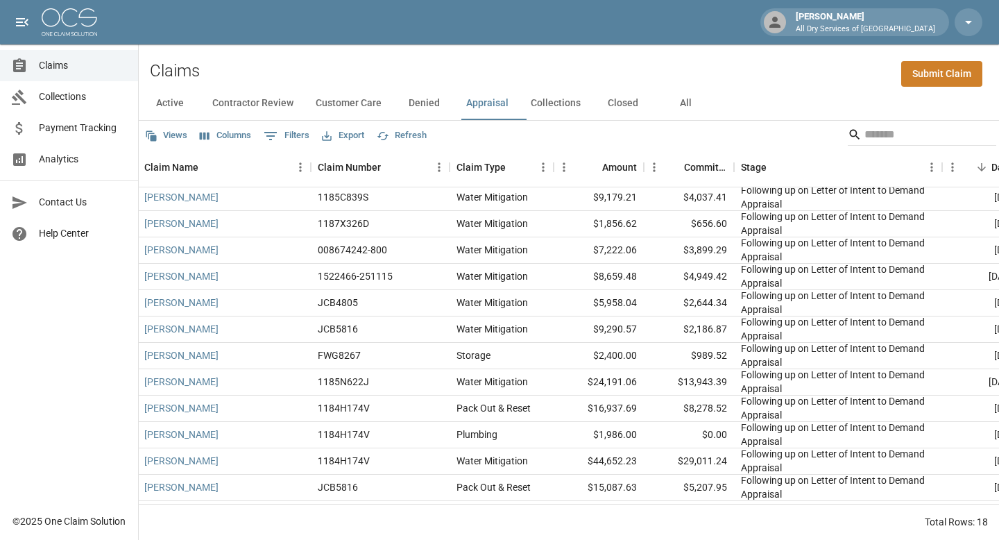
scroll to position [0, 1]
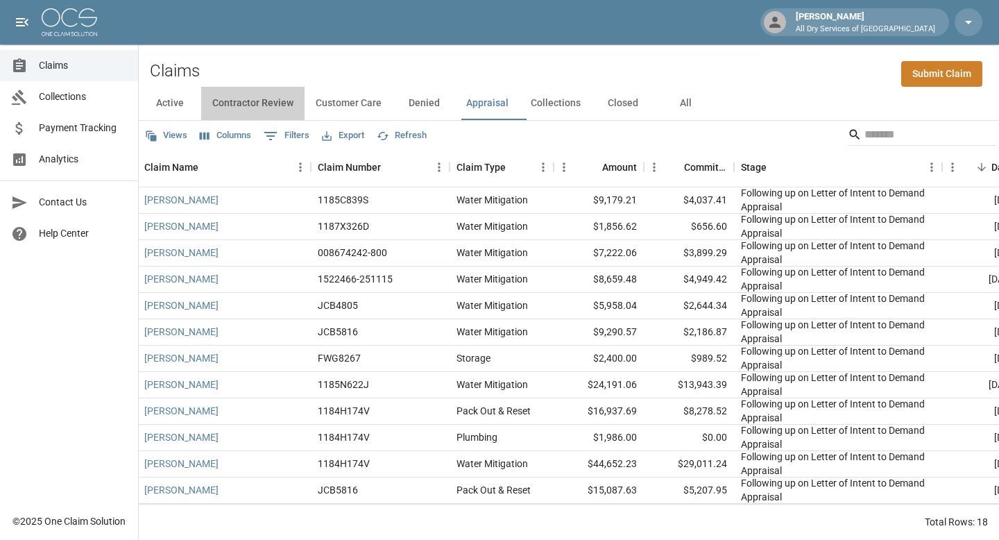
click at [271, 103] on button "Contractor Review" at bounding box center [252, 103] width 103 height 33
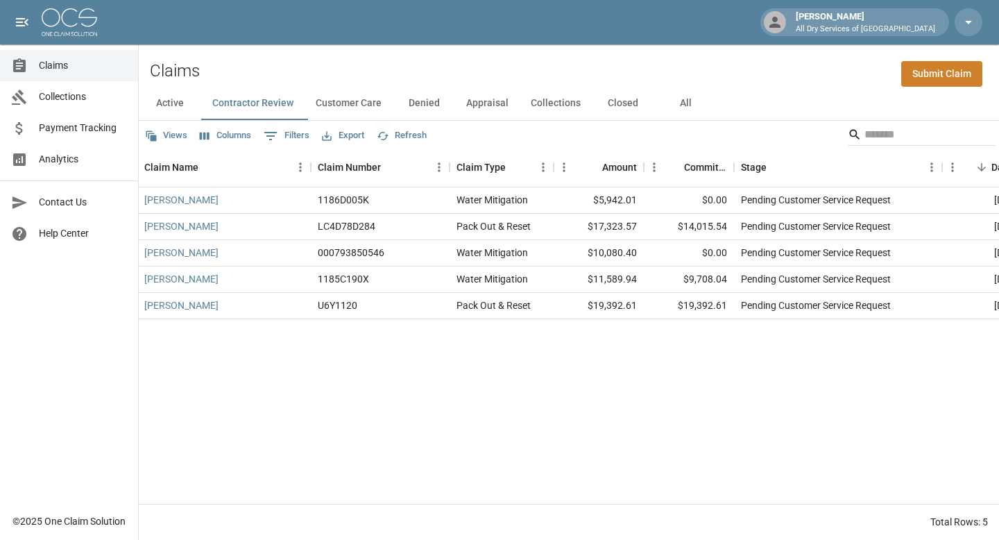
click at [360, 109] on button "Customer Care" at bounding box center [349, 103] width 88 height 33
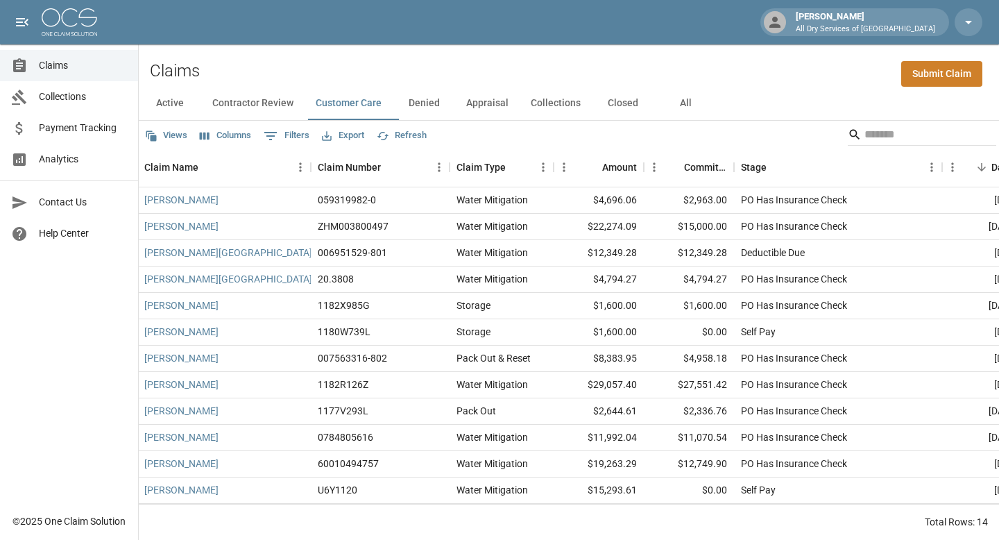
click at [57, 155] on span "Analytics" at bounding box center [83, 159] width 88 height 15
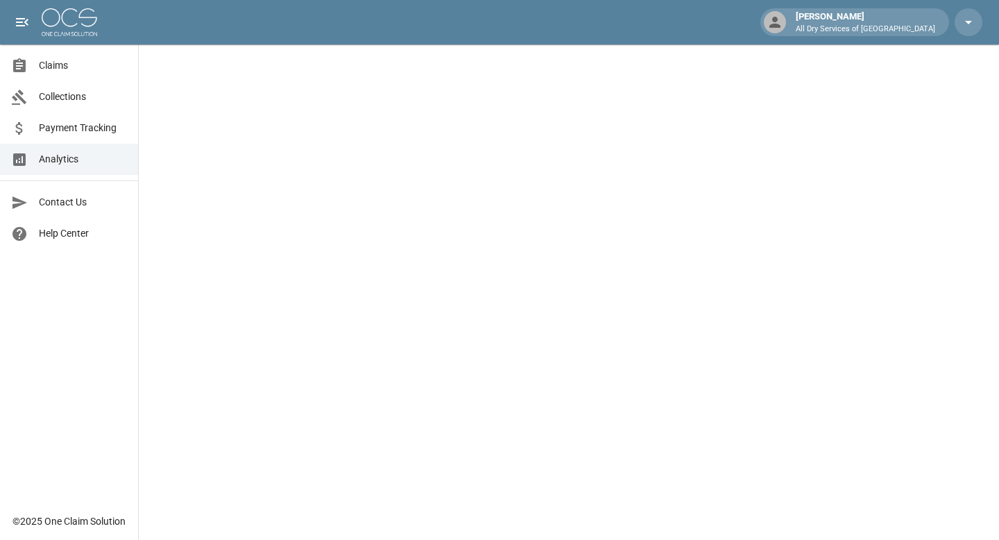
click at [61, 71] on span "Claims" at bounding box center [83, 65] width 88 height 15
